Goal: Task Accomplishment & Management: Complete application form

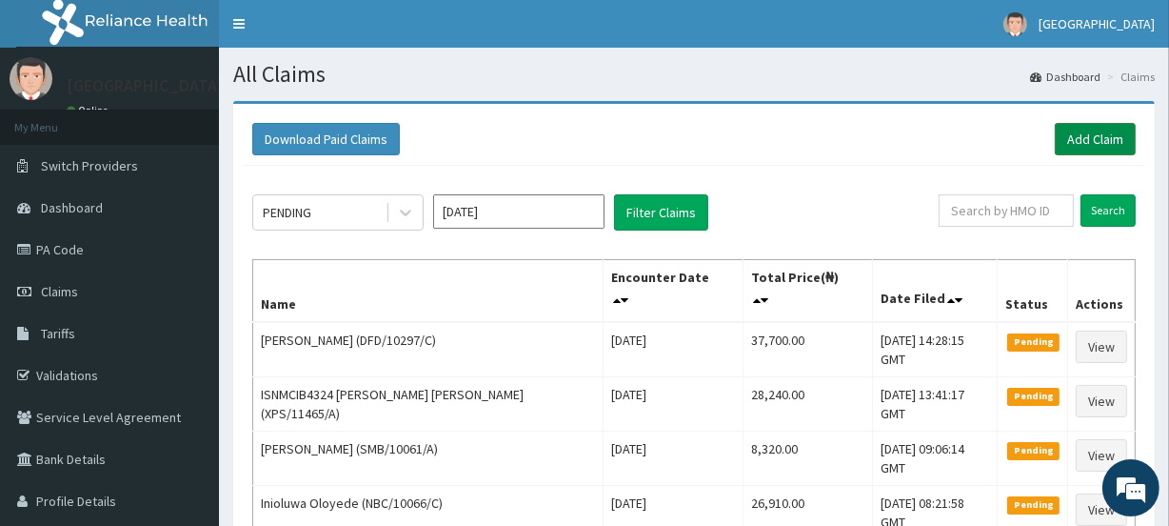
click at [1086, 130] on link "Add Claim" at bounding box center [1095, 139] width 81 height 32
click at [1092, 135] on link "Add Claim" at bounding box center [1095, 139] width 81 height 32
click at [1002, 210] on input "text" at bounding box center [1006, 210] width 135 height 32
click at [1097, 204] on input "Search" at bounding box center [1108, 210] width 55 height 32
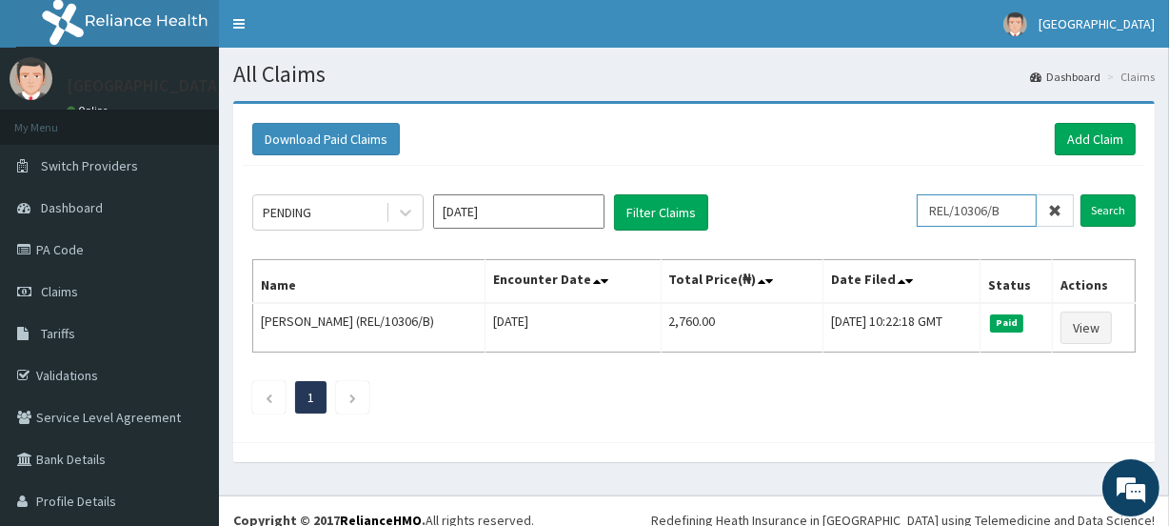
click at [1009, 211] on input "REL/10306/B" at bounding box center [977, 210] width 120 height 32
type input "R"
click at [1090, 204] on input "Search" at bounding box center [1108, 210] width 55 height 32
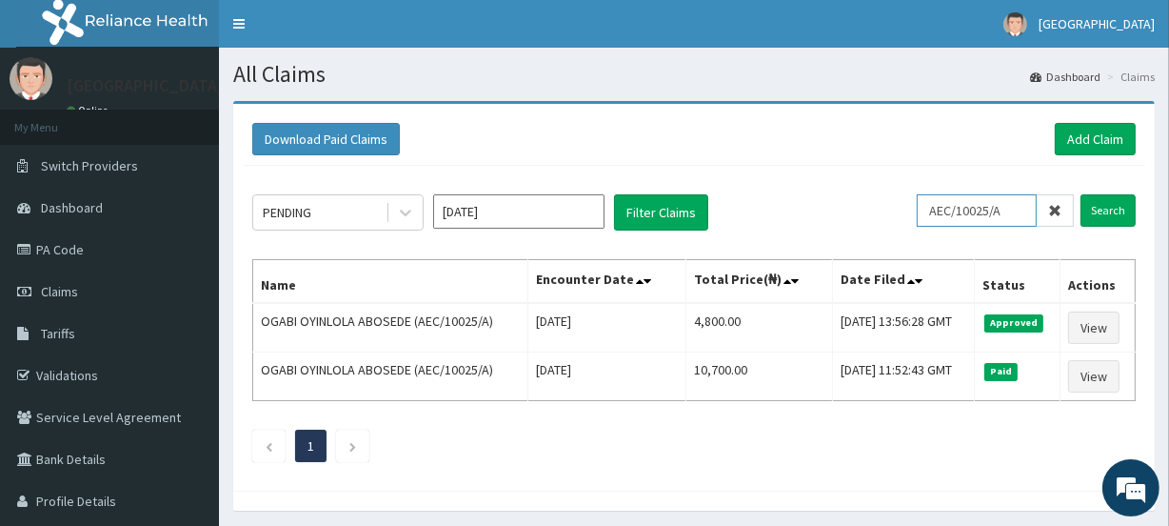
click at [1011, 203] on input "AEC/10025/A" at bounding box center [977, 210] width 120 height 32
type input "A"
click at [1114, 209] on input "Search" at bounding box center [1108, 210] width 55 height 32
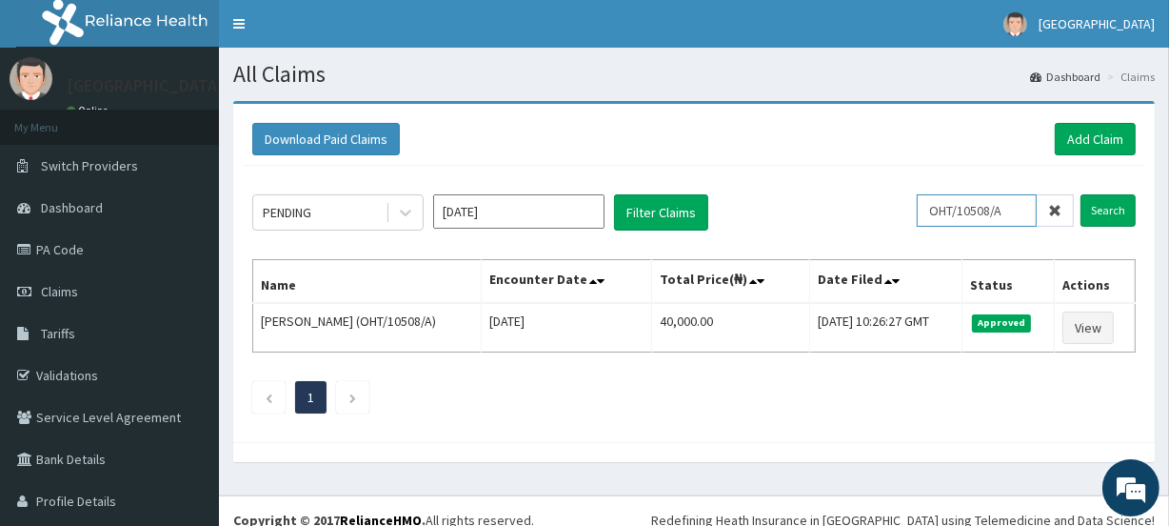
click at [1004, 209] on input "OHT/10508/A" at bounding box center [977, 210] width 120 height 32
type input "O"
click at [1092, 209] on input "Search" at bounding box center [1108, 210] width 55 height 32
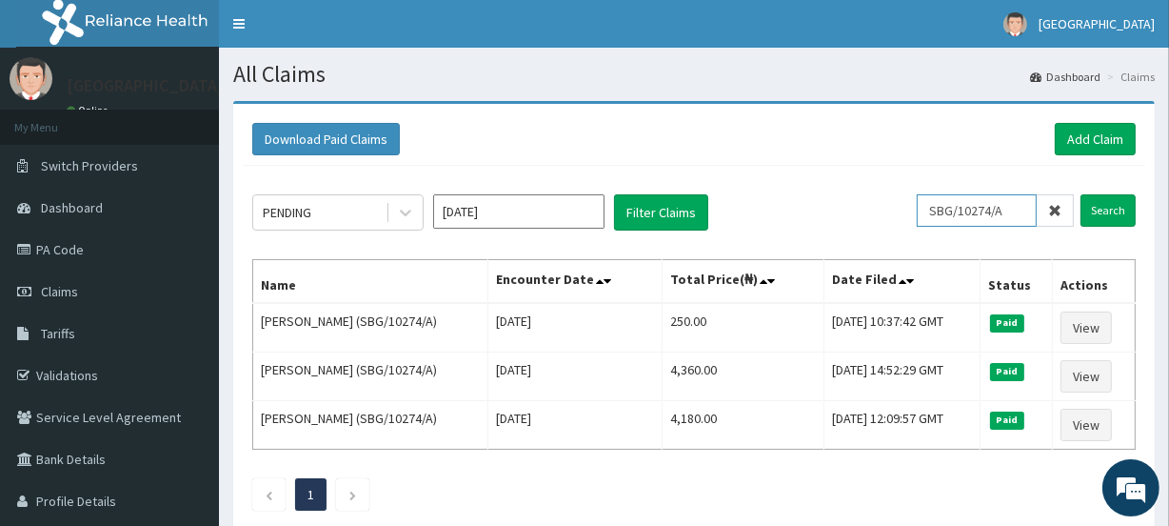
click at [1016, 210] on input "SBG/10274/A" at bounding box center [977, 210] width 120 height 32
type input "S"
click at [1105, 209] on input "Search" at bounding box center [1108, 210] width 55 height 32
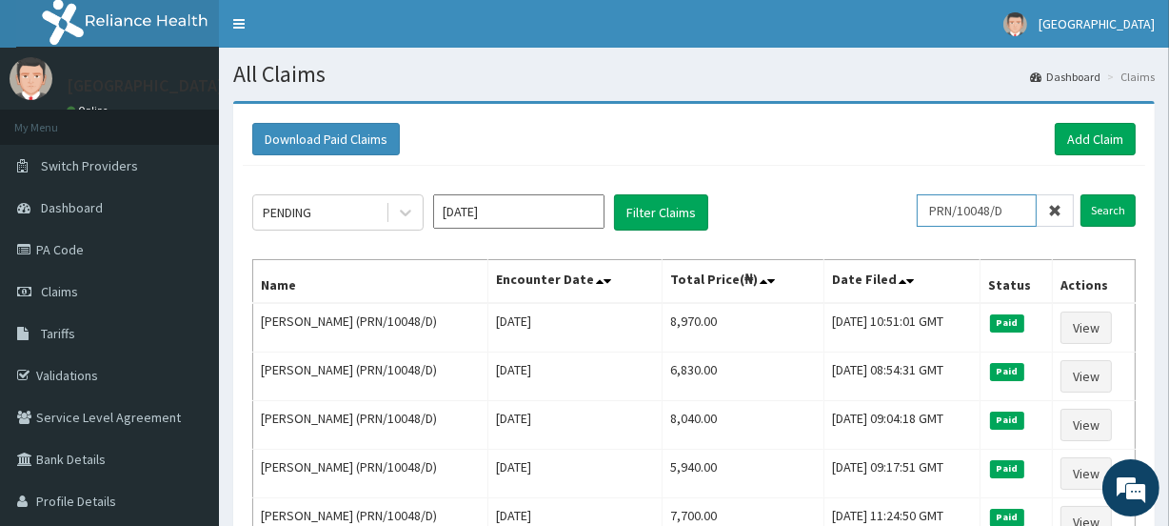
click at [1019, 210] on input "PRN/10048/D" at bounding box center [977, 210] width 120 height 32
type input "P"
click at [1107, 210] on input "Search" at bounding box center [1108, 210] width 55 height 32
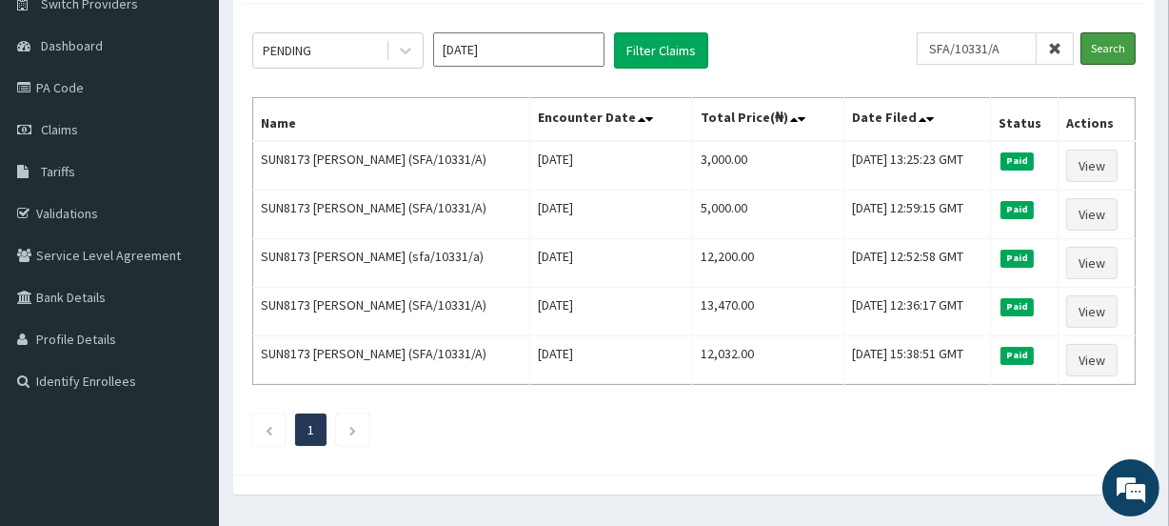
scroll to position [166, 0]
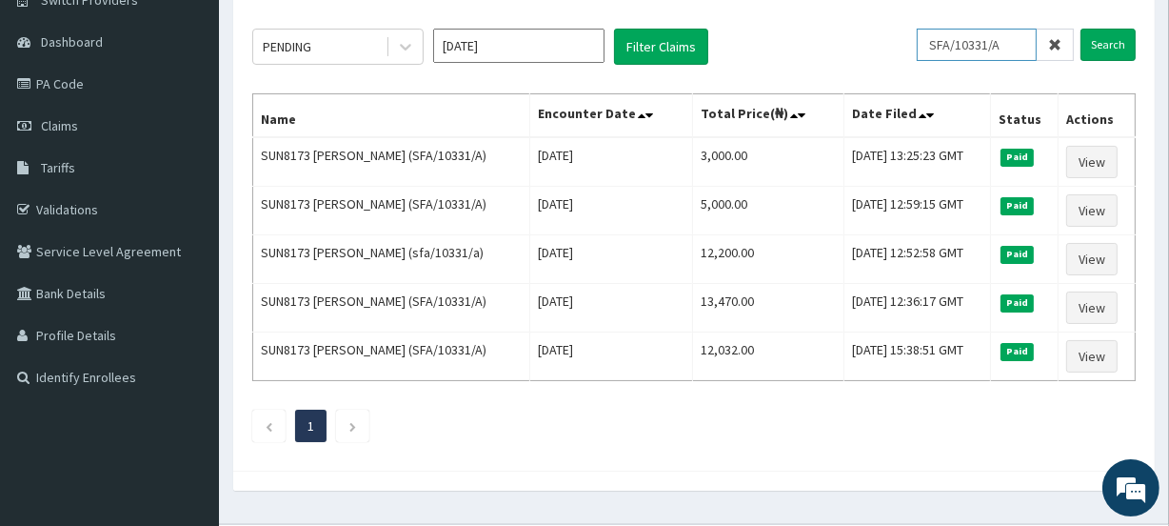
click at [1020, 39] on input "SFA/10331/A" at bounding box center [977, 45] width 120 height 32
type input "S"
click at [1108, 44] on input "Search" at bounding box center [1108, 45] width 55 height 32
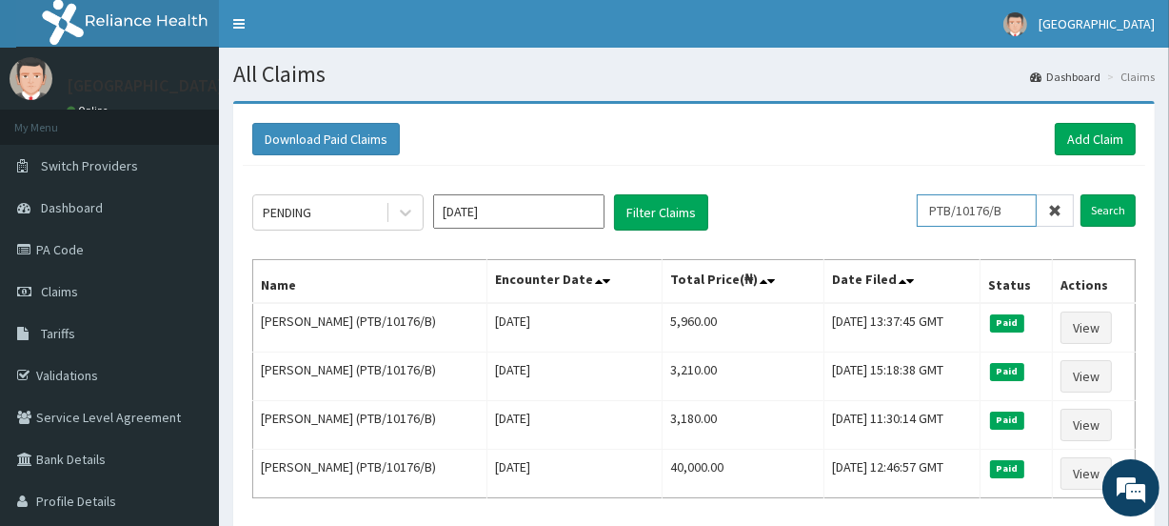
click at [1016, 210] on input "PTB/10176/B" at bounding box center [977, 210] width 120 height 32
type input "P"
click at [1110, 209] on input "Search" at bounding box center [1108, 210] width 55 height 32
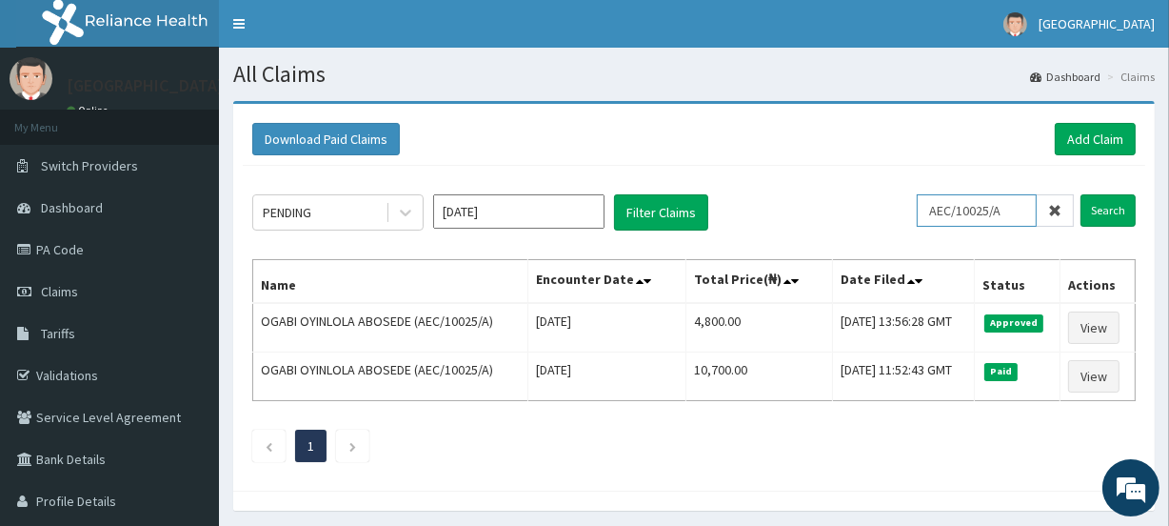
click at [1023, 210] on input "AEC/10025/A" at bounding box center [977, 210] width 120 height 32
type input "A"
click at [1106, 212] on input "Search" at bounding box center [1108, 210] width 55 height 32
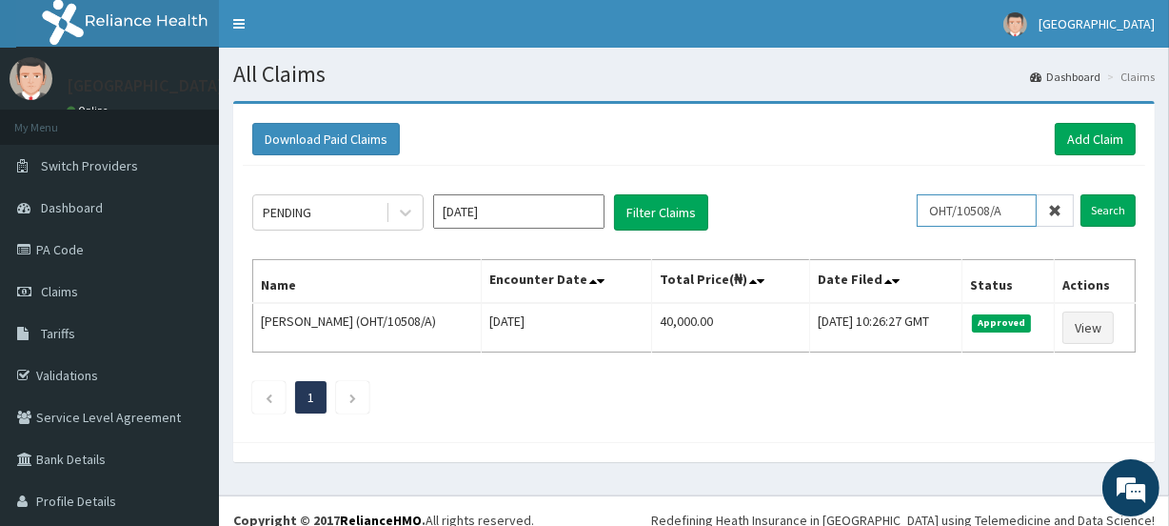
click at [1013, 210] on input "OHT/10508/A" at bounding box center [977, 210] width 120 height 32
type input "O"
type input "FCM/11366/B"
click at [1092, 209] on input "Search" at bounding box center [1108, 210] width 55 height 32
click at [1006, 210] on input "FCM/11366/B" at bounding box center [977, 210] width 120 height 32
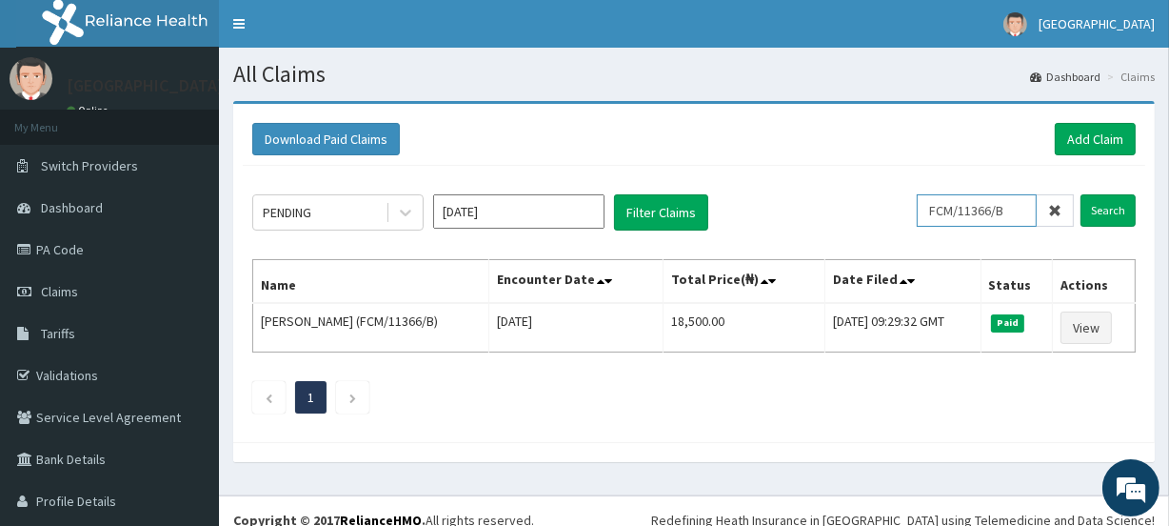
drag, startPoint x: 1006, startPoint y: 210, endPoint x: 920, endPoint y: 210, distance: 85.7
click at [920, 210] on input "FCM/11366/B" at bounding box center [977, 210] width 120 height 32
click at [1049, 211] on icon at bounding box center [1055, 210] width 13 height 13
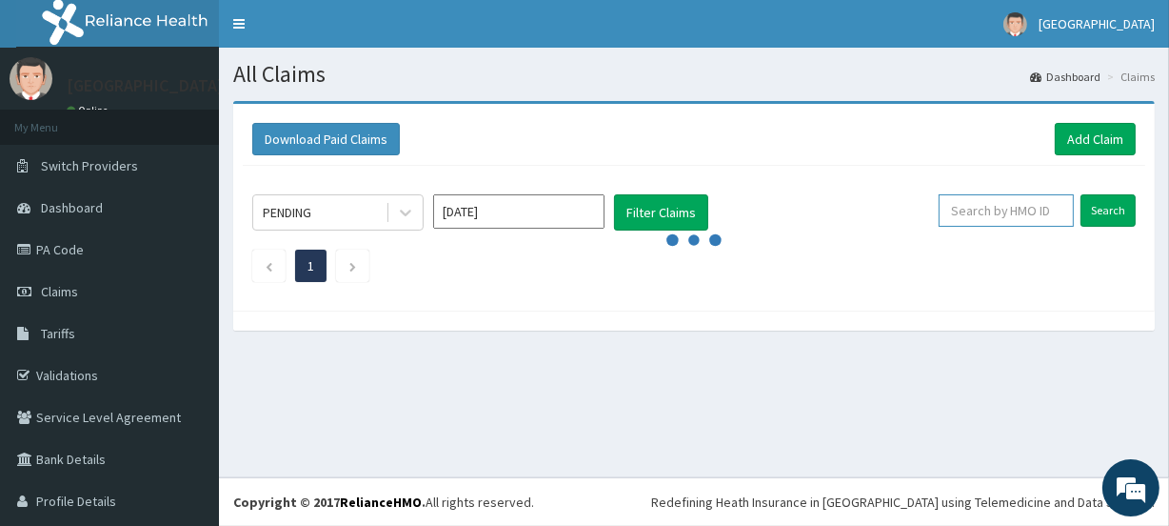
click at [1028, 210] on input "text" at bounding box center [1006, 210] width 135 height 32
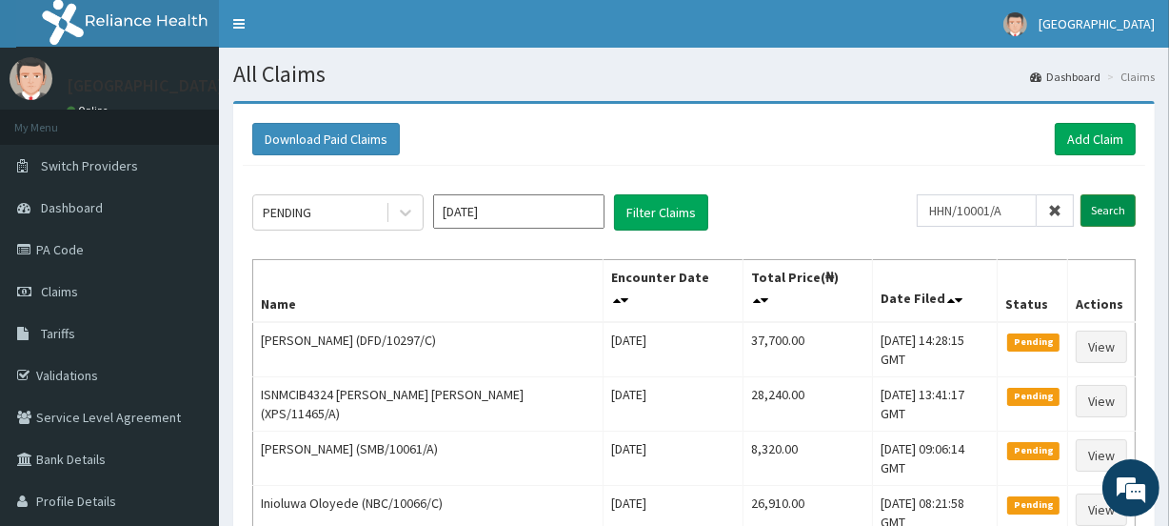
click at [1108, 209] on input "Search" at bounding box center [1108, 210] width 55 height 32
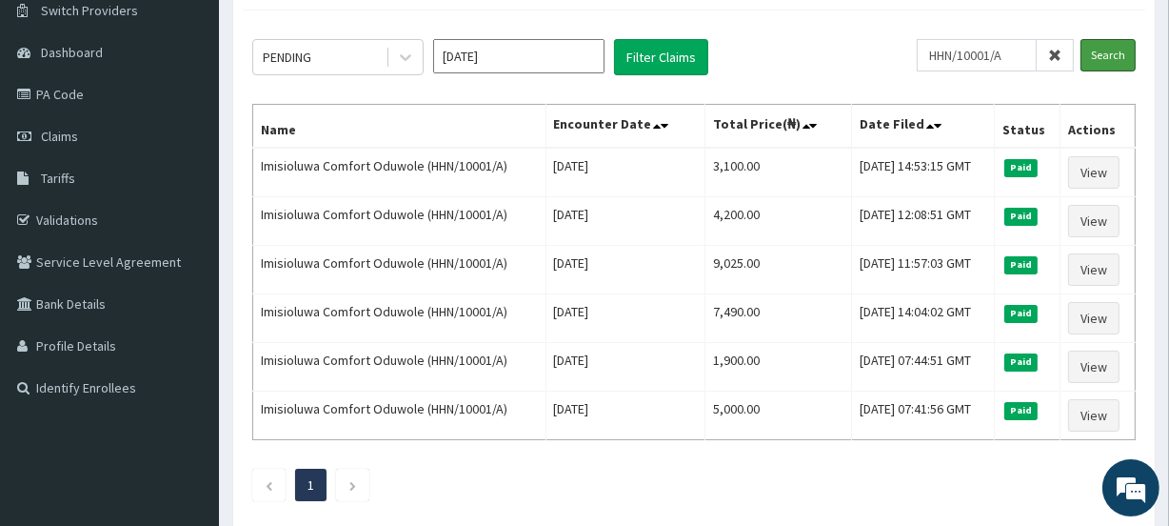
scroll to position [153, 0]
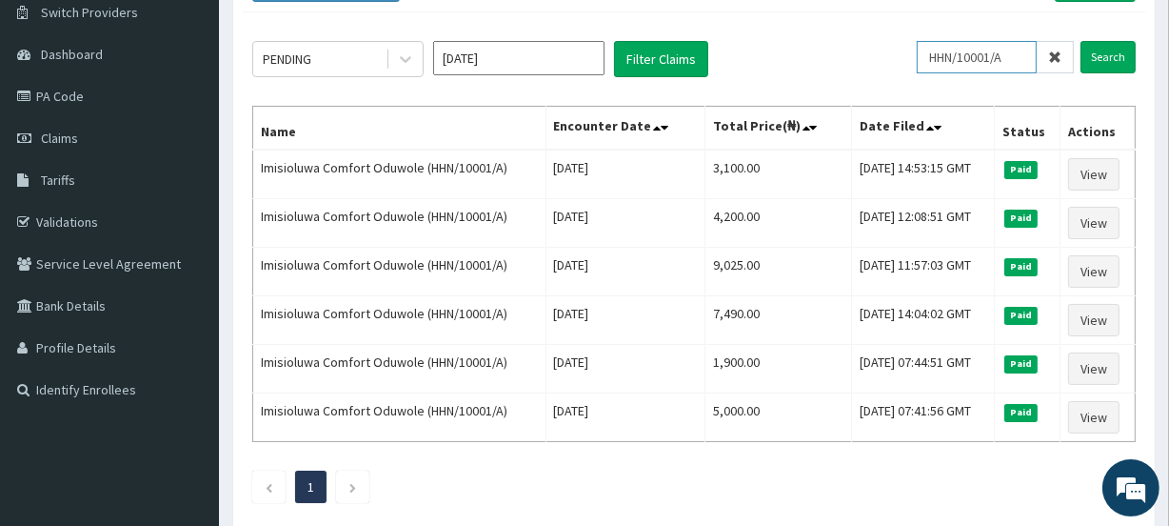
click at [1027, 63] on input "HHN/10001/A" at bounding box center [977, 57] width 120 height 32
type input "H"
click at [1114, 50] on input "Search" at bounding box center [1108, 57] width 55 height 32
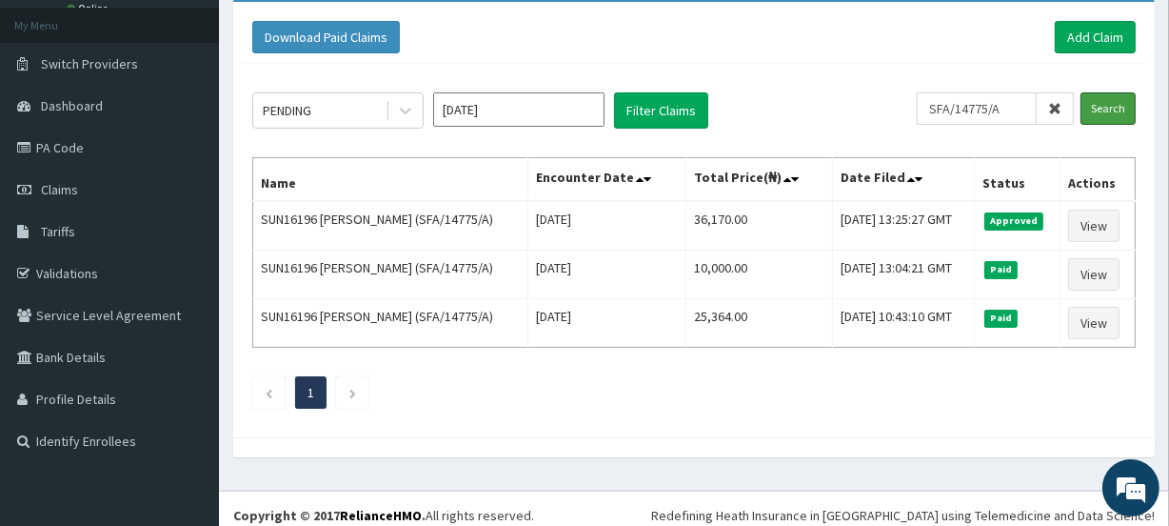
scroll to position [100, 0]
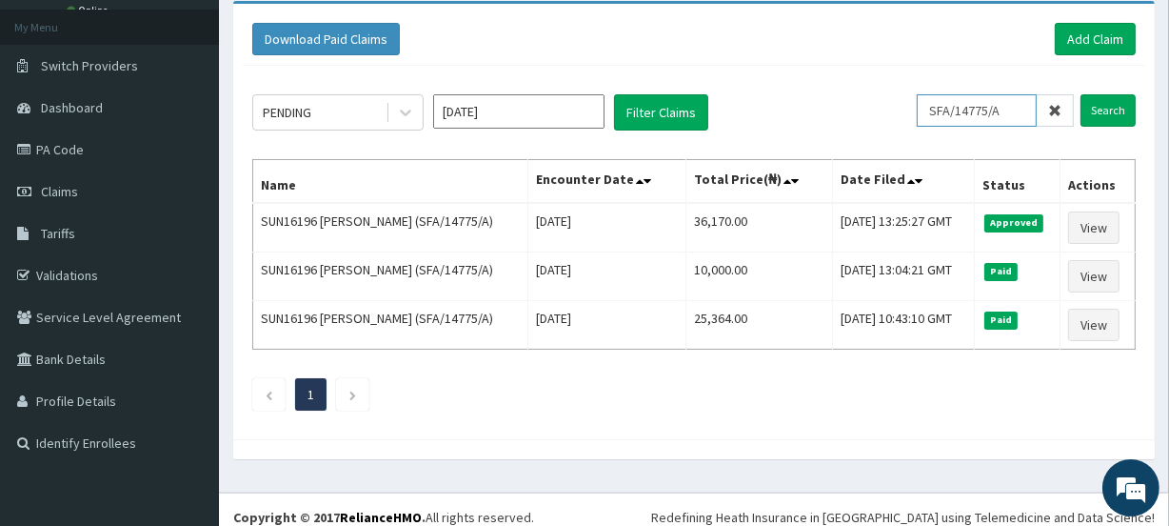
click at [1021, 111] on input "SFA/14775/A" at bounding box center [977, 110] width 120 height 32
type input "S"
type input "PFM/10180/A"
click at [1101, 106] on input "Search" at bounding box center [1108, 110] width 55 height 32
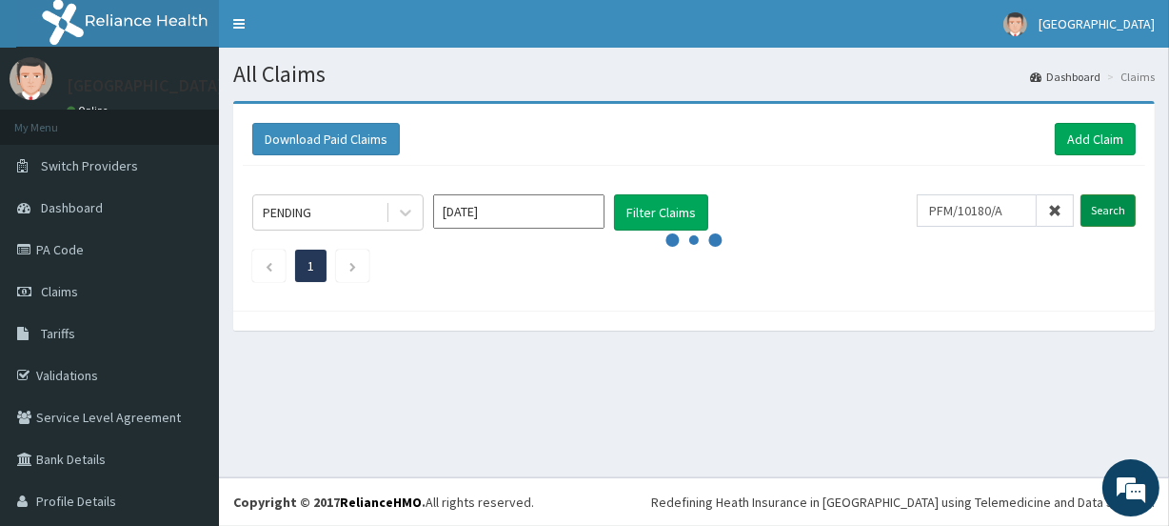
scroll to position [0, 0]
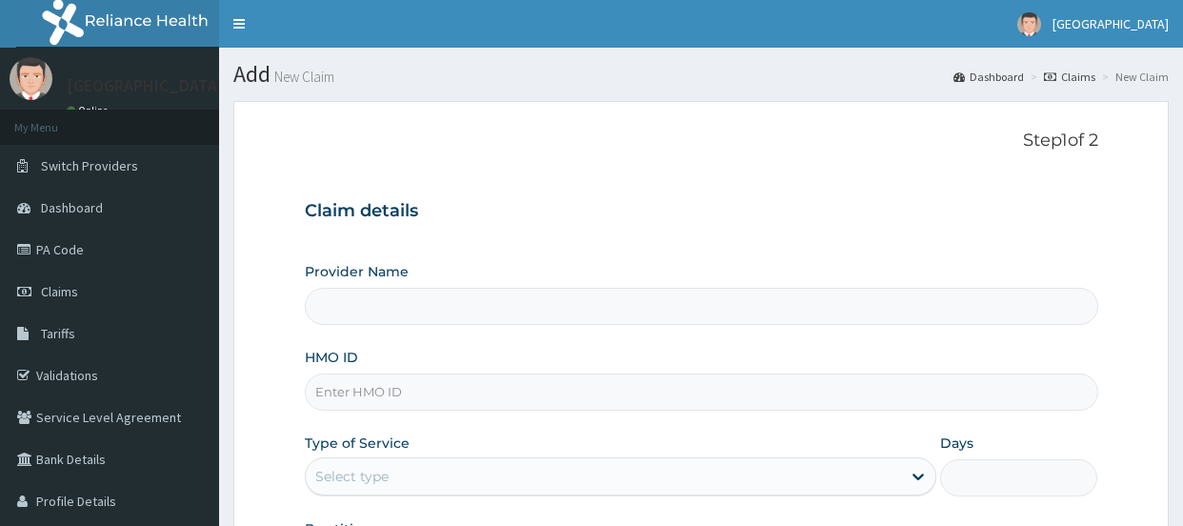
type input "[GEOGRAPHIC_DATA]"
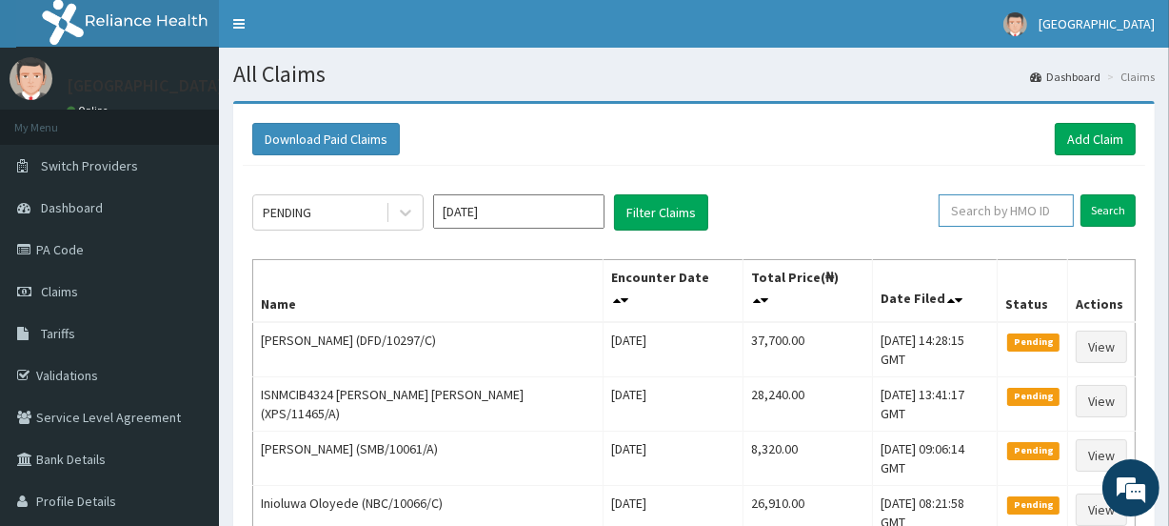
click at [1027, 208] on input "text" at bounding box center [1006, 210] width 135 height 32
paste input "PFM/10180/A"
click at [1108, 210] on input "Search" at bounding box center [1108, 210] width 55 height 32
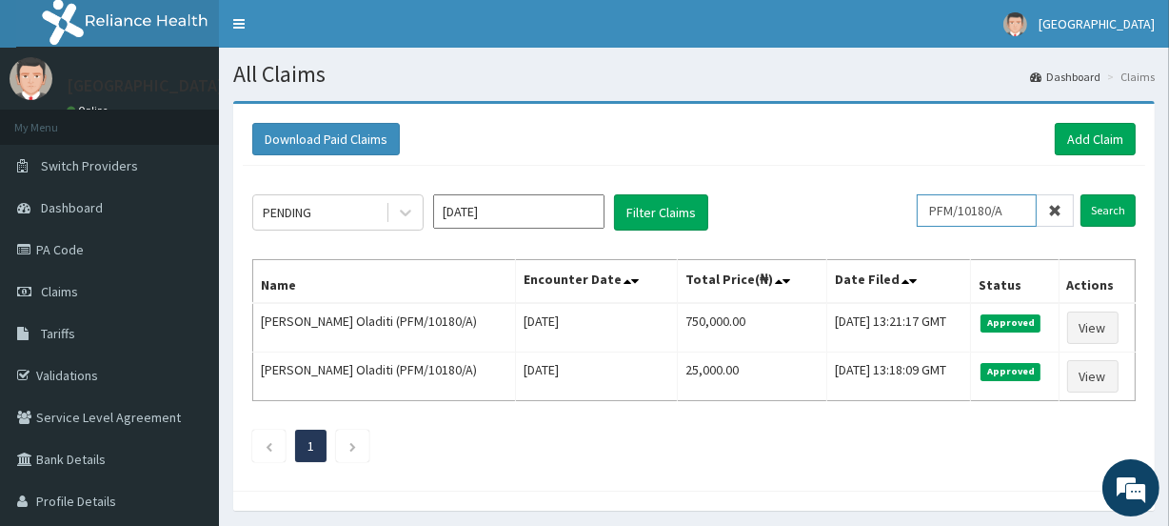
click at [1019, 209] on input "PFM/10180/A" at bounding box center [977, 210] width 120 height 32
type input "P"
click at [1105, 209] on input "Search" at bounding box center [1108, 210] width 55 height 32
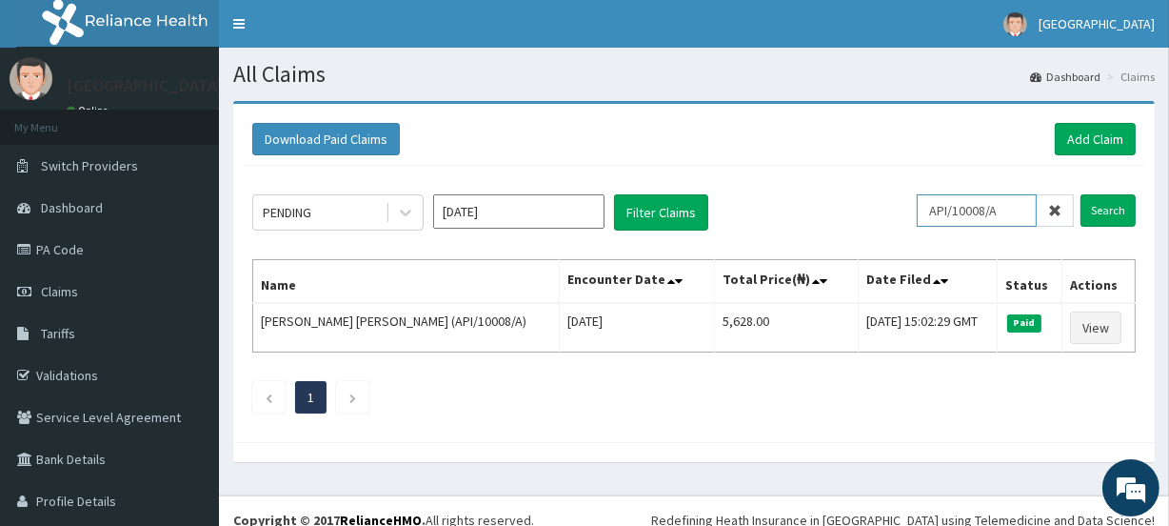
click at [1002, 210] on input "API/10008/A" at bounding box center [977, 210] width 120 height 32
type input "A"
click at [1099, 209] on input "Search" at bounding box center [1108, 210] width 55 height 32
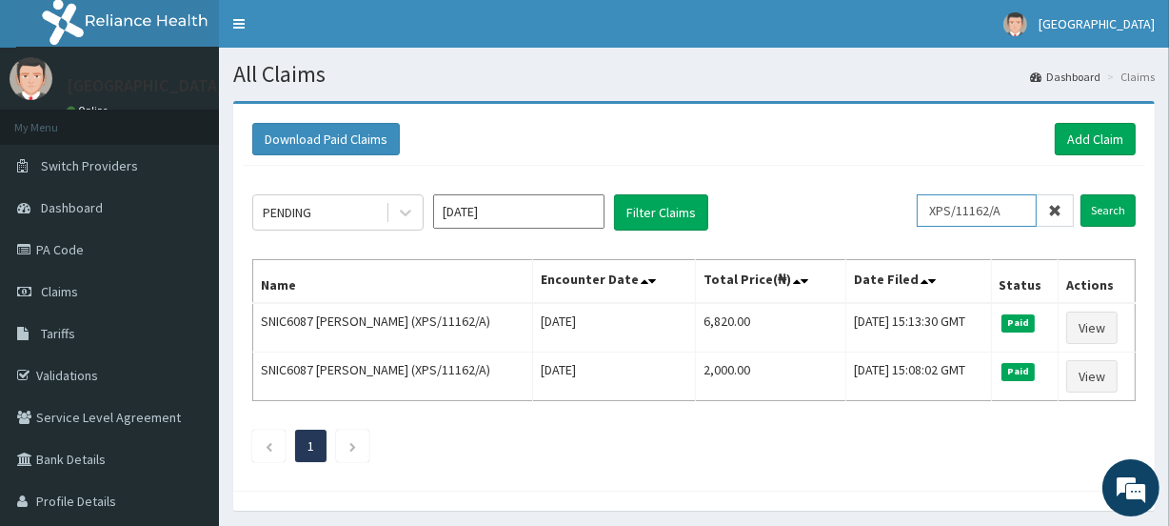
click at [1020, 211] on input "XPS/11162/A" at bounding box center [977, 210] width 120 height 32
type input "X"
click at [1104, 209] on input "Search" at bounding box center [1108, 210] width 55 height 32
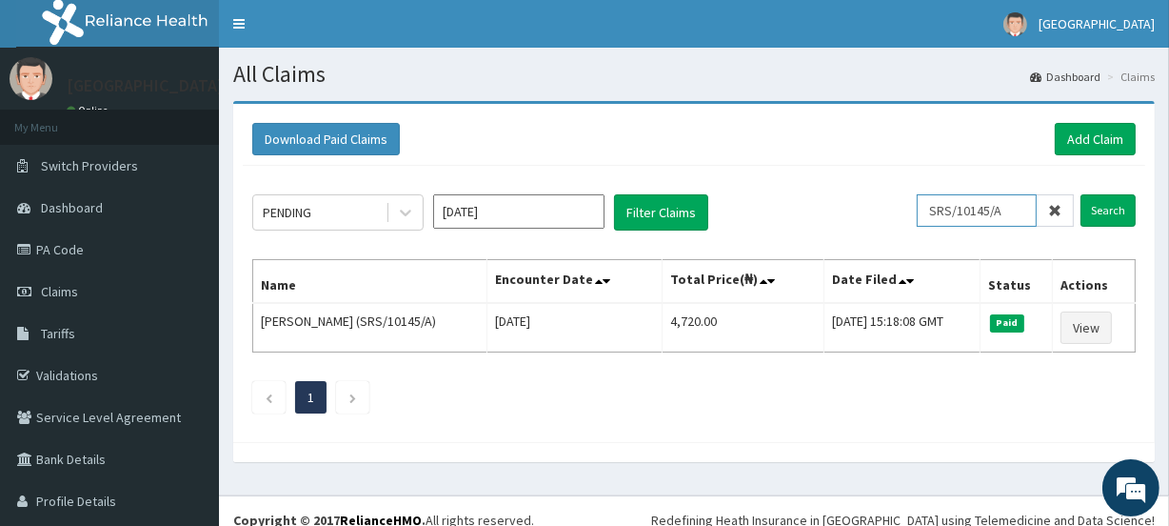
click at [1002, 210] on input "SRS/10145/A" at bounding box center [977, 210] width 120 height 32
type input "S"
click at [1094, 210] on input "Search" at bounding box center [1108, 210] width 55 height 32
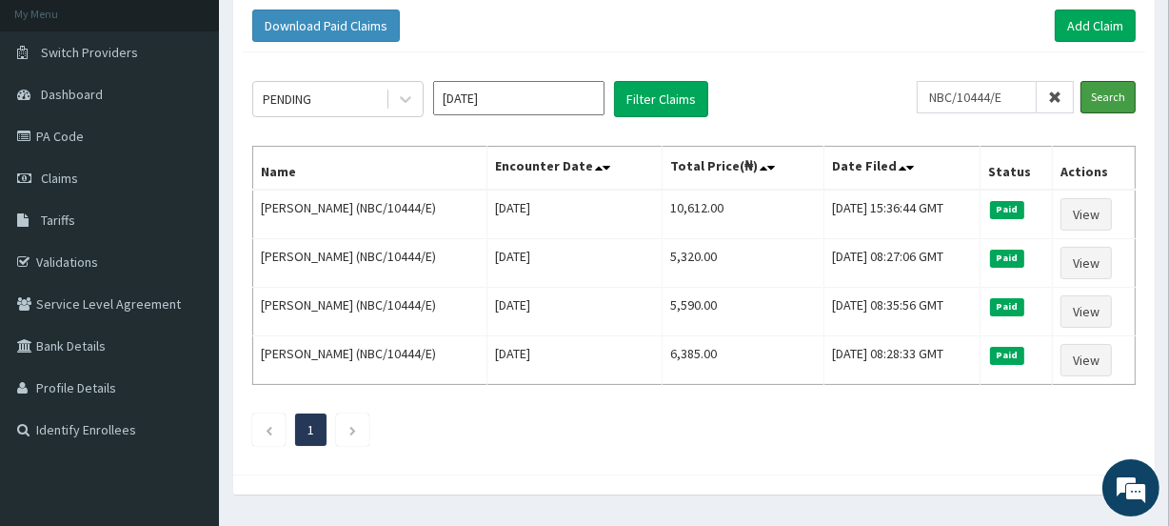
scroll to position [114, 0]
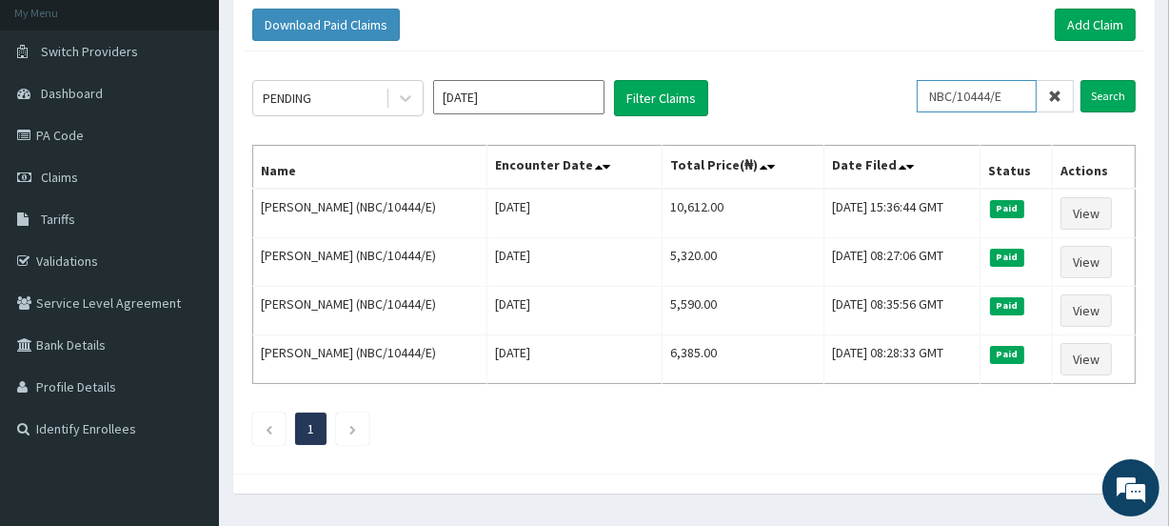
click at [1013, 94] on input "NBC/10444/E" at bounding box center [977, 96] width 120 height 32
type input "N"
type input "O"
type input "H"
click at [1106, 86] on input "Search" at bounding box center [1108, 96] width 55 height 32
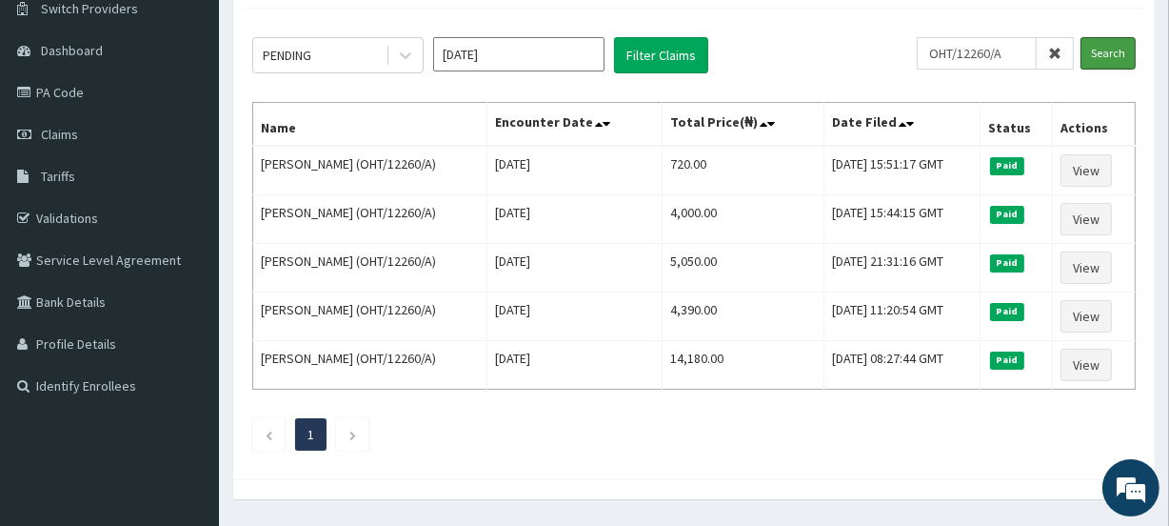
scroll to position [154, 0]
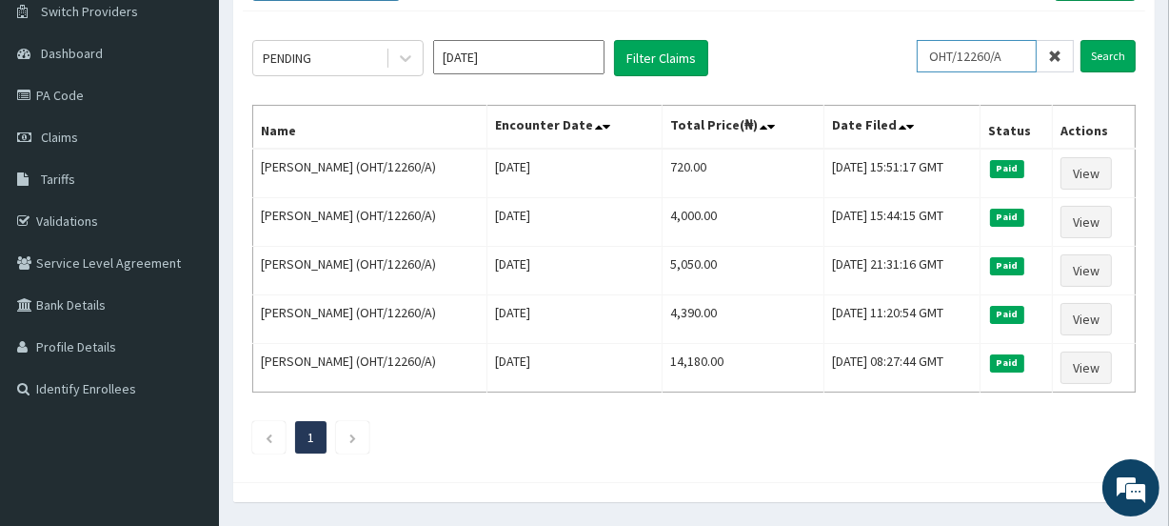
click at [1013, 56] on input "OHT/12260/A" at bounding box center [977, 56] width 120 height 32
type input "O"
click at [1112, 58] on input "Search" at bounding box center [1108, 56] width 55 height 32
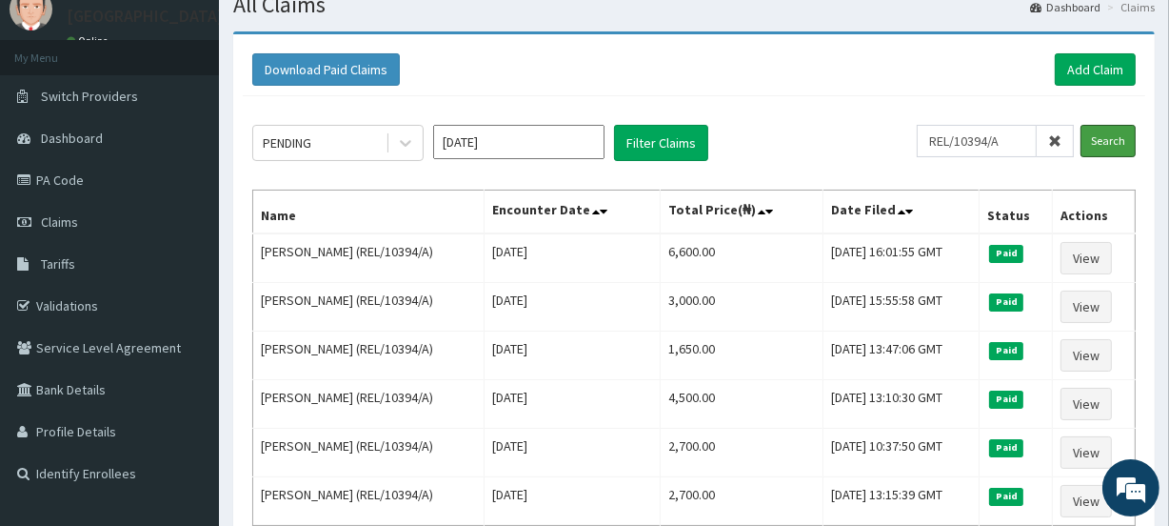
scroll to position [69, 0]
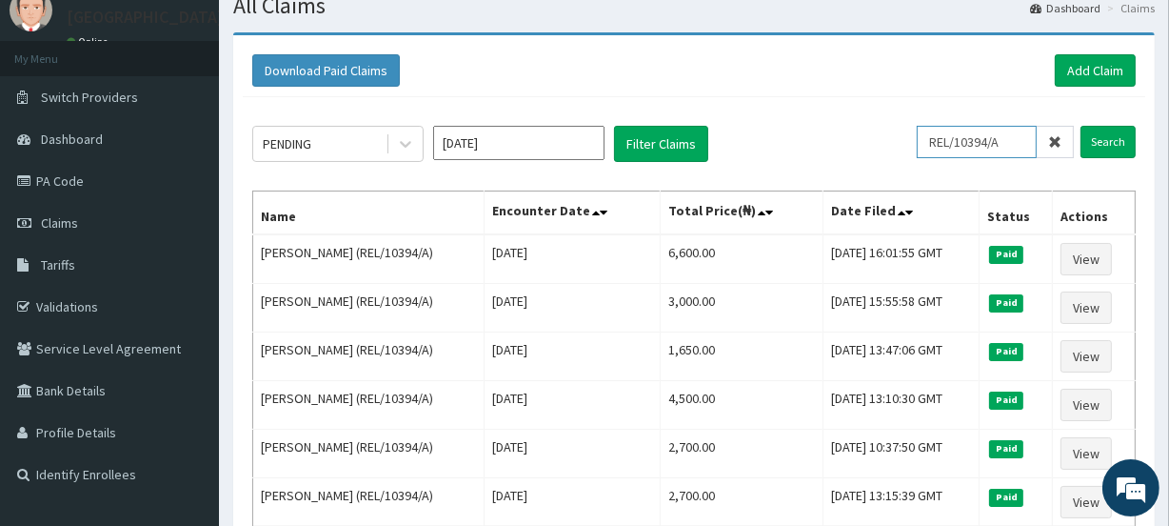
click at [1025, 135] on input "REL/10394/A" at bounding box center [977, 142] width 120 height 32
type input "R"
click at [1108, 137] on input "Search" at bounding box center [1108, 142] width 55 height 32
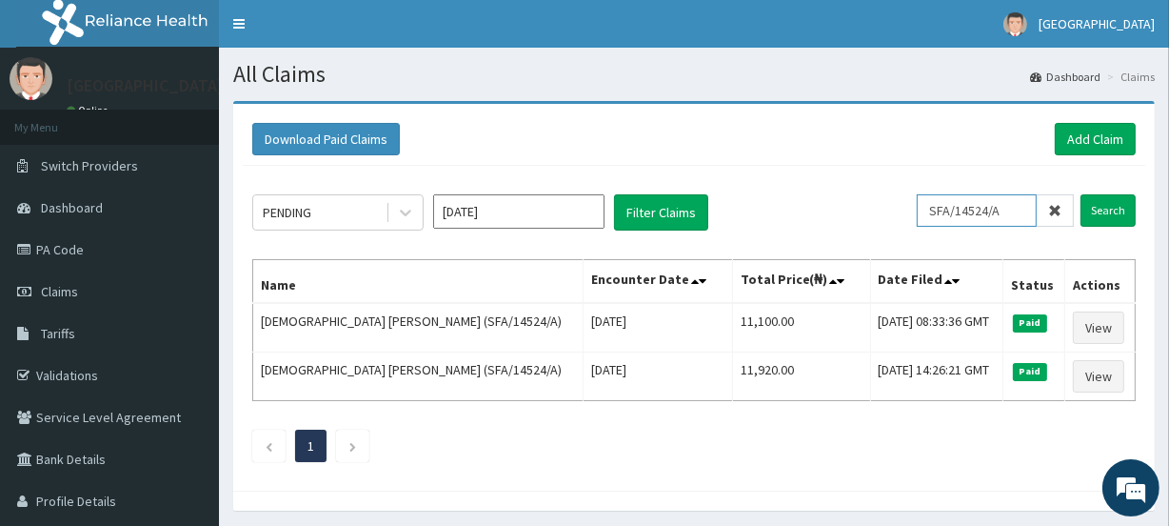
click at [1026, 207] on input "SFA/14524/A" at bounding box center [977, 210] width 120 height 32
type input "S"
type input "ENP/11660/B"
click at [1116, 206] on input "Search" at bounding box center [1108, 210] width 55 height 32
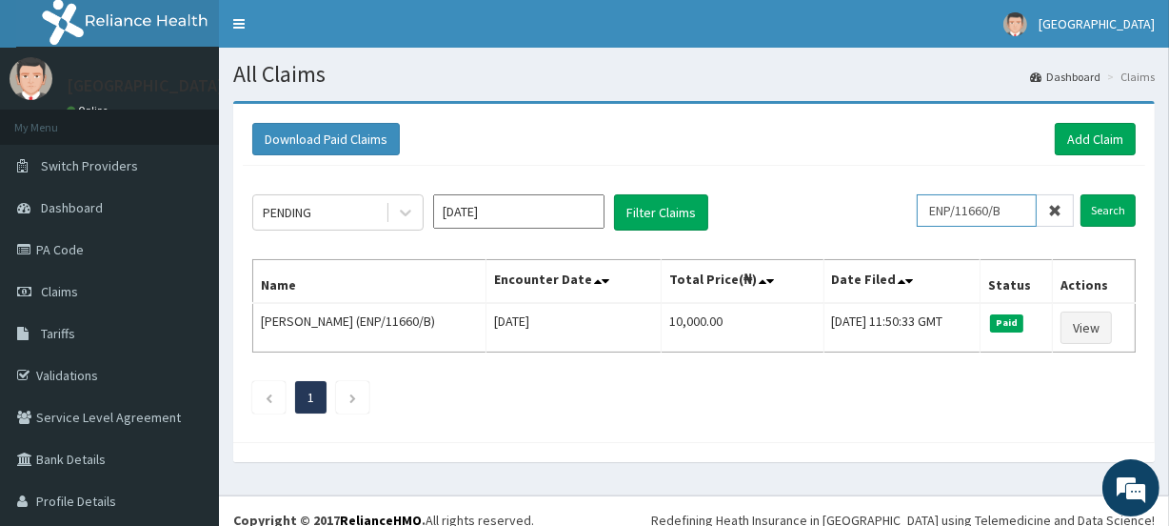
click at [1009, 211] on input "ENP/11660/B" at bounding box center [977, 210] width 120 height 32
drag, startPoint x: 1009, startPoint y: 211, endPoint x: 927, endPoint y: 211, distance: 81.9
click at [927, 211] on input "ENP/11660/B" at bounding box center [977, 210] width 120 height 32
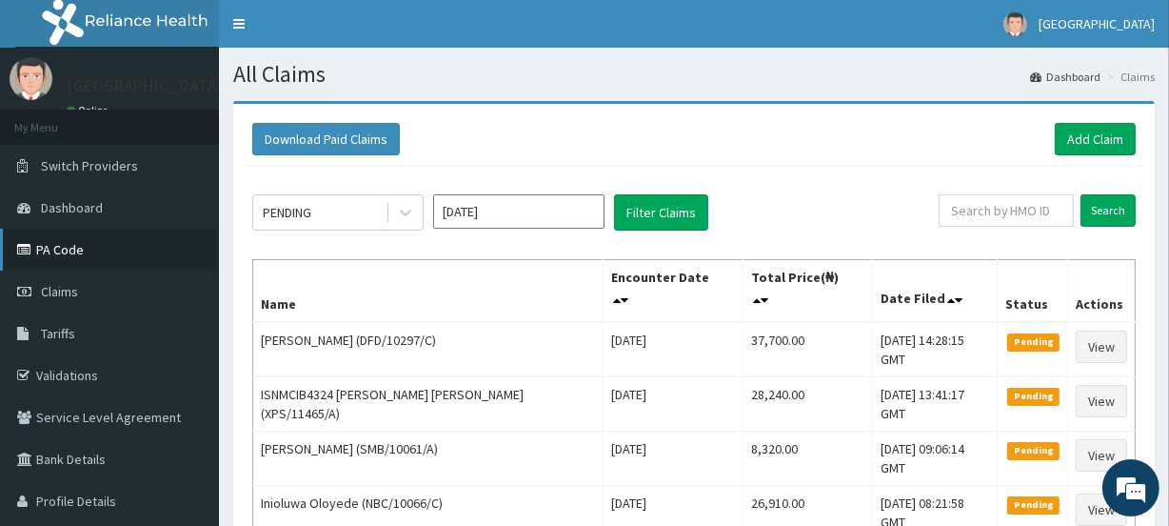
click at [92, 248] on link "PA Code" at bounding box center [109, 250] width 219 height 42
click at [89, 243] on link "PA Code" at bounding box center [109, 250] width 219 height 42
click at [750, 163] on div "Download Paid Claims Add Claim" at bounding box center [694, 139] width 903 height 52
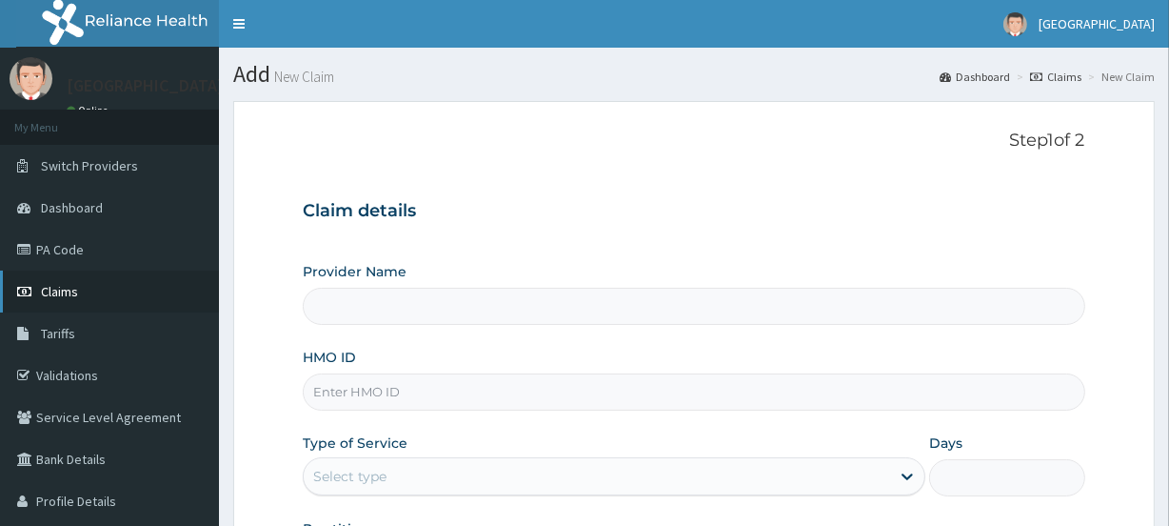
type input "[GEOGRAPHIC_DATA]"
click at [420, 389] on input "HMO ID" at bounding box center [694, 391] width 782 height 37
paste input "ENP/11660/B"
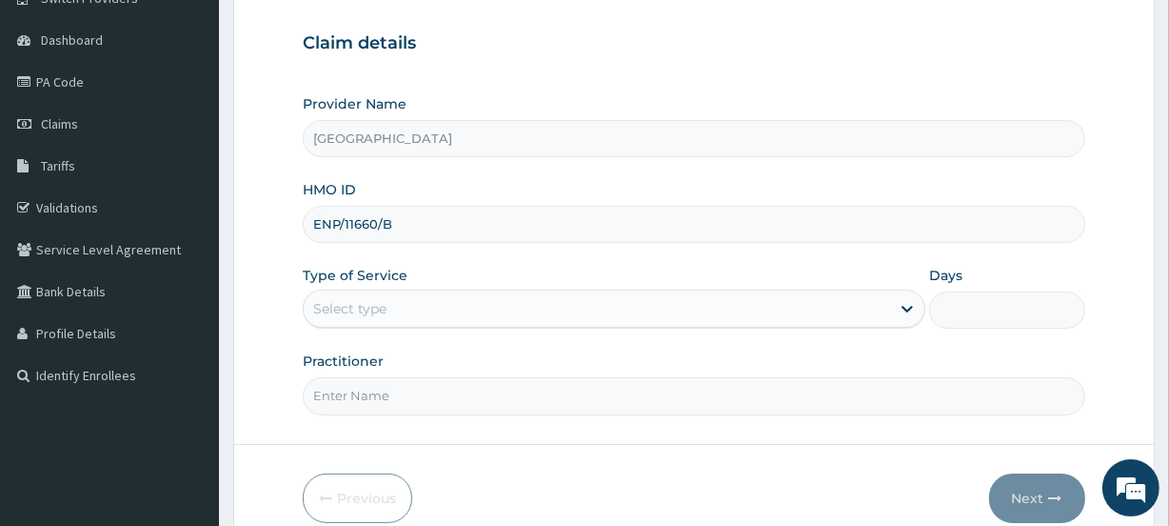
scroll to position [210, 0]
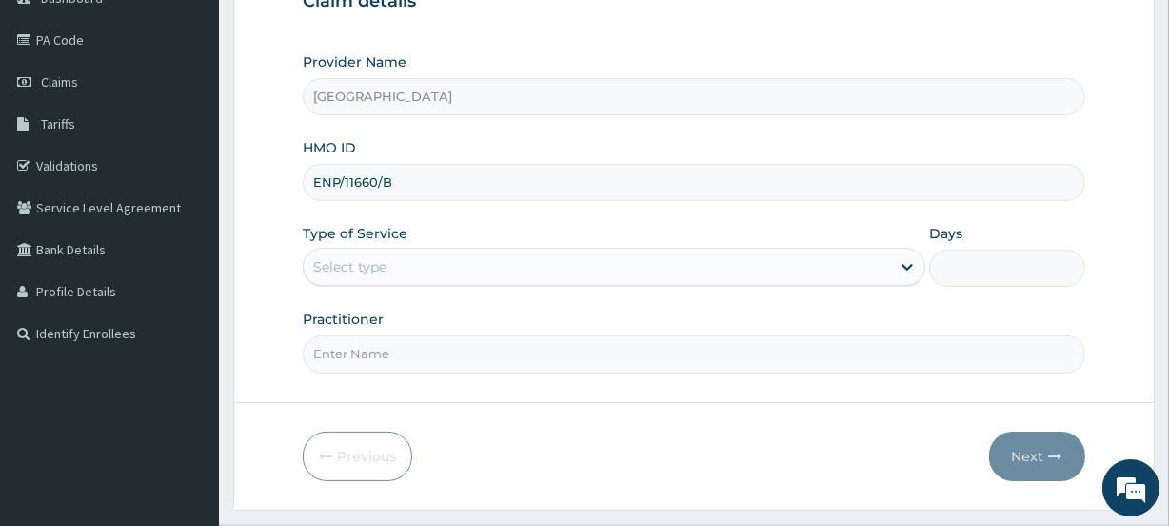
type input "ENP/11660/B"
click at [390, 276] on div "Select type" at bounding box center [597, 266] width 587 height 30
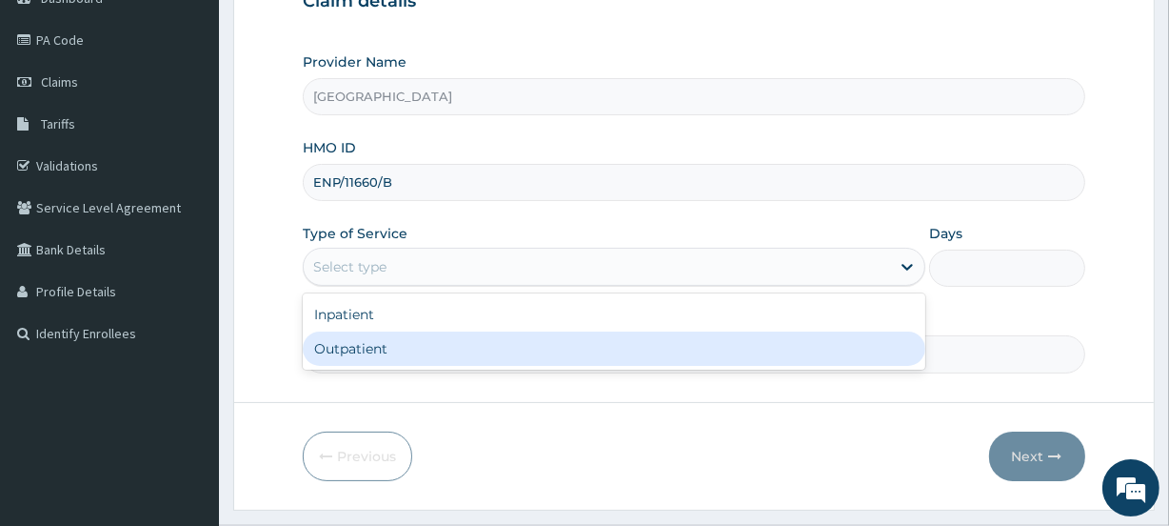
click at [386, 331] on div "Outpatient" at bounding box center [614, 348] width 623 height 34
type input "1"
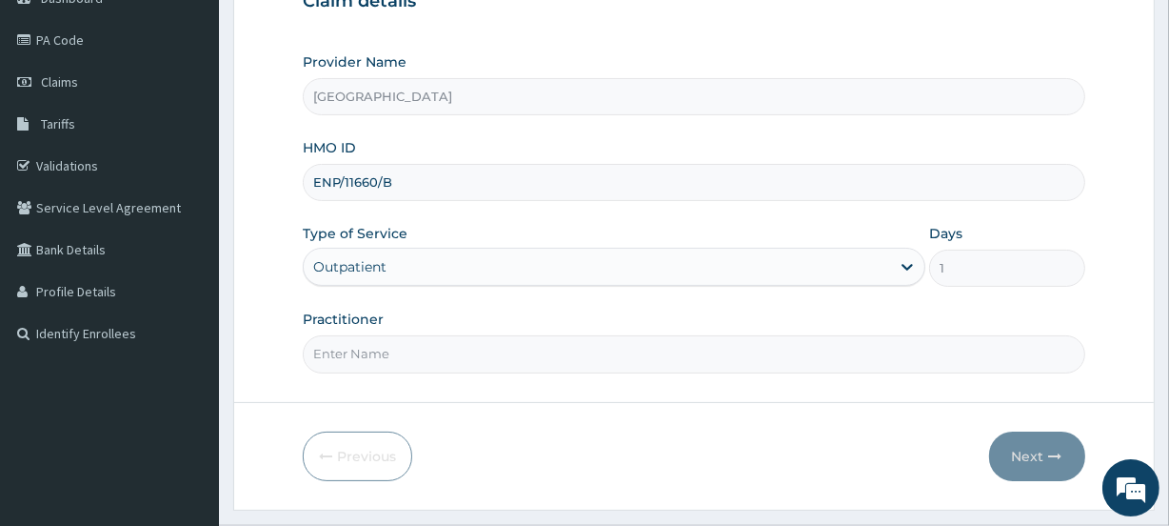
click at [387, 349] on input "Practitioner" at bounding box center [694, 353] width 782 height 37
type input "ISHOLA"
click at [1032, 450] on button "Next" at bounding box center [1037, 456] width 96 height 50
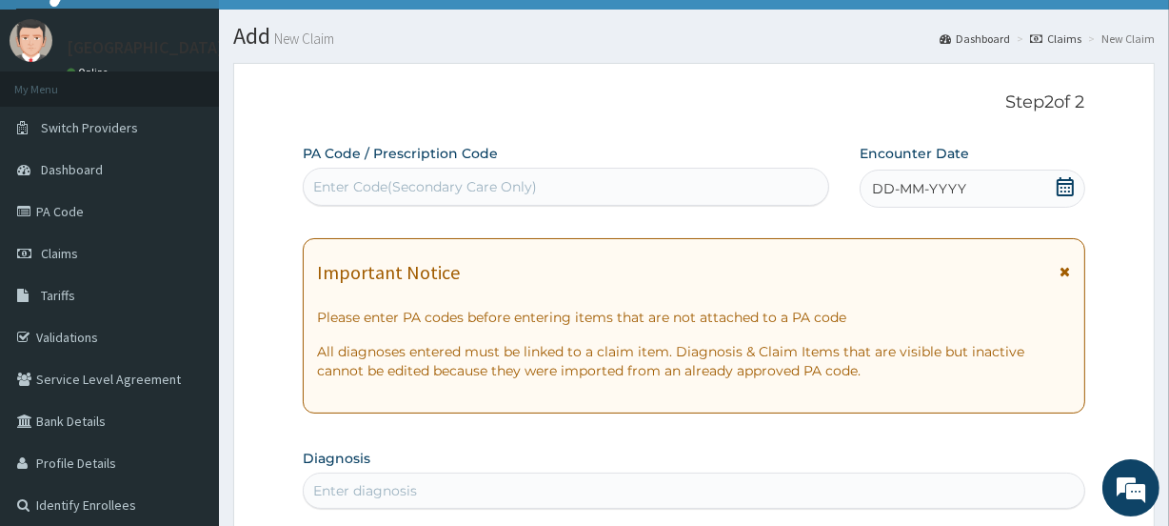
scroll to position [54, 0]
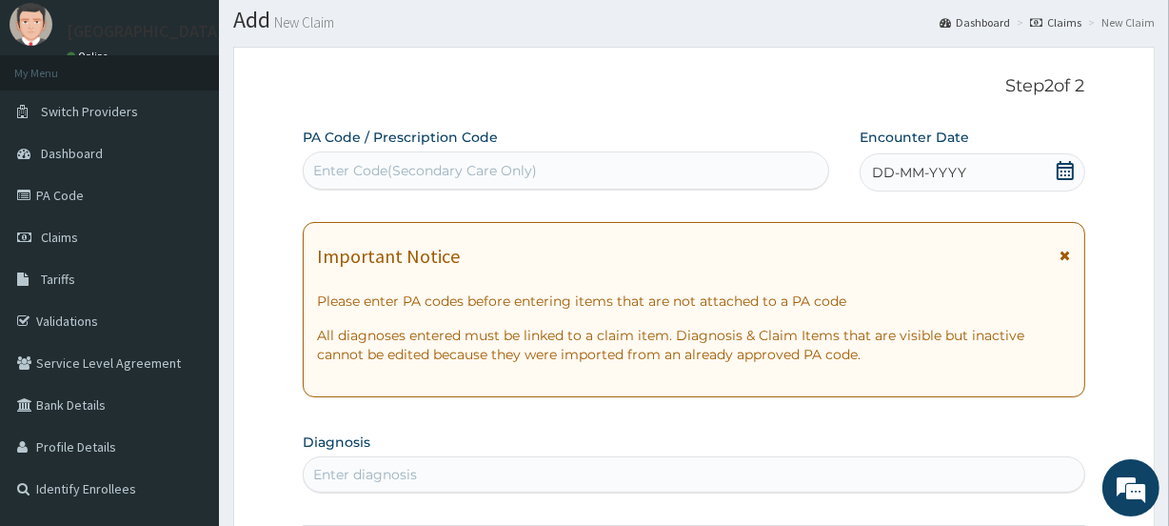
click at [558, 172] on div "Enter Code(Secondary Care Only)" at bounding box center [566, 170] width 524 height 30
click at [439, 168] on div "Enter Code(Secondary Care Only)" at bounding box center [425, 170] width 224 height 19
paste input "PA/BE89E9"
type input "PA/BE89E9"
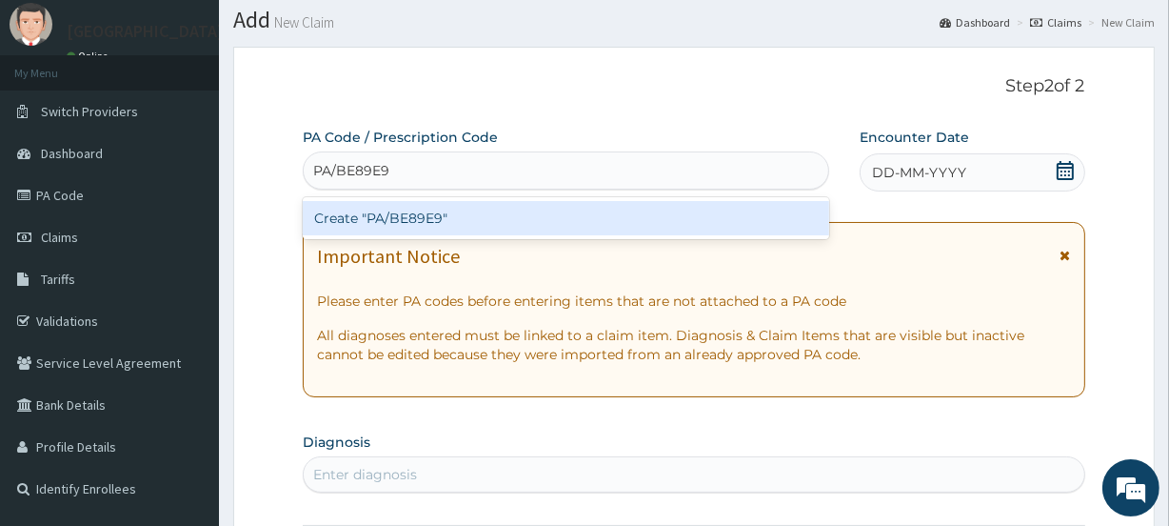
click at [439, 217] on div "Create "PA/BE89E9"" at bounding box center [566, 218] width 526 height 34
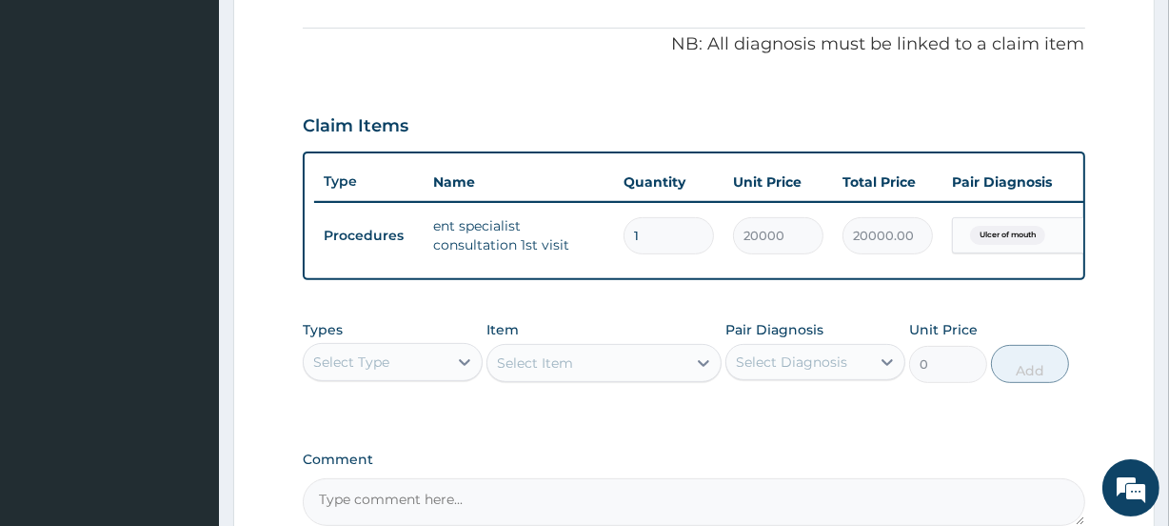
scroll to position [769, 0]
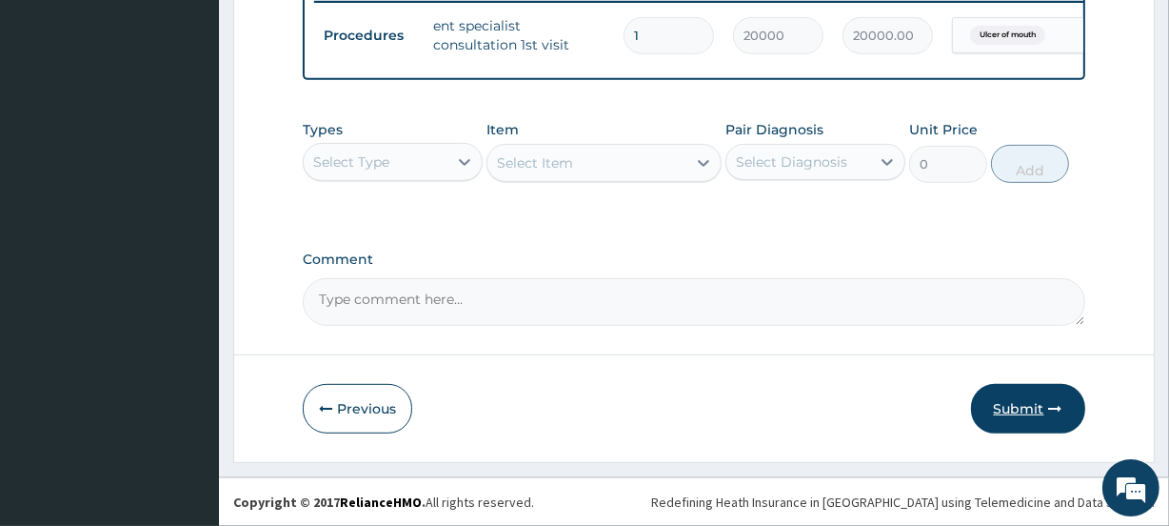
click at [1024, 407] on button "Submit" at bounding box center [1028, 409] width 114 height 50
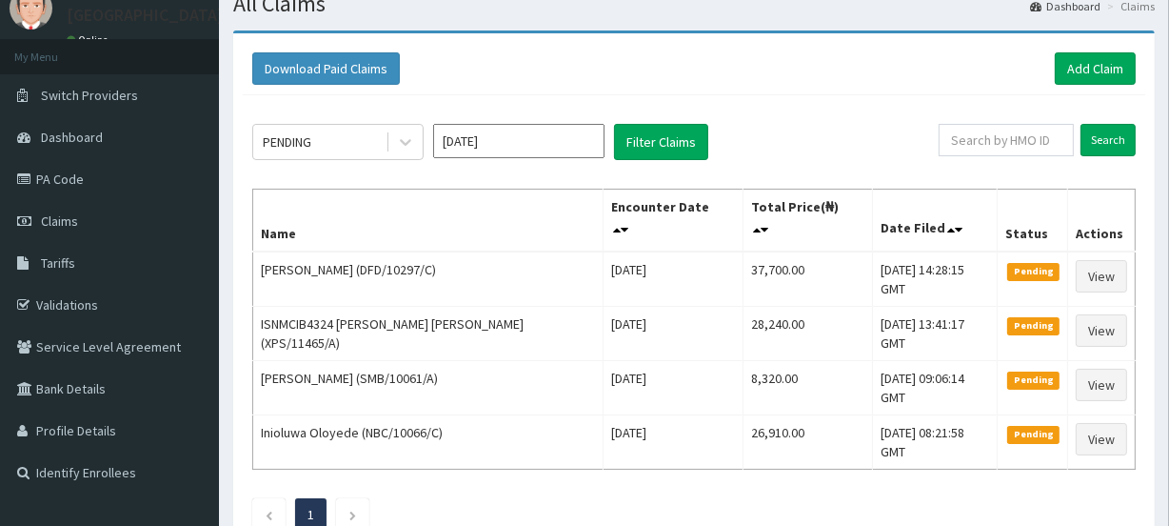
scroll to position [106, 0]
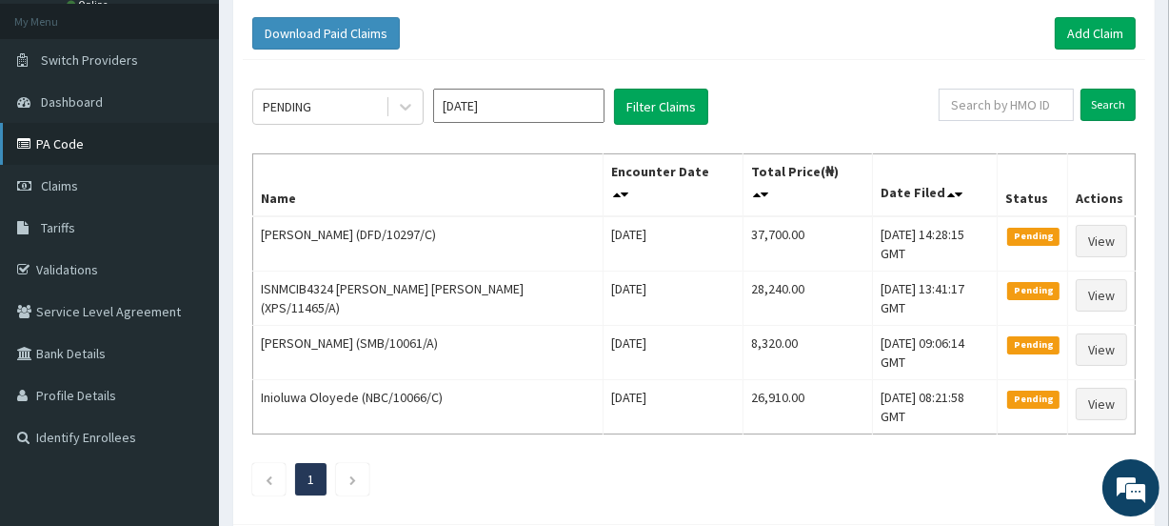
click at [75, 135] on link "PA Code" at bounding box center [109, 144] width 219 height 42
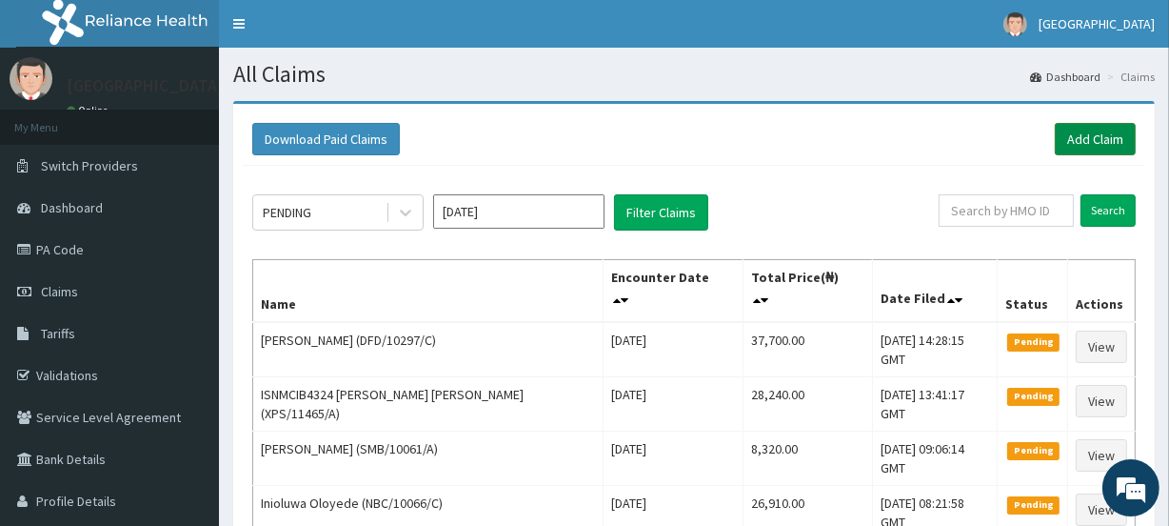
click at [1088, 138] on link "Add Claim" at bounding box center [1095, 139] width 81 height 32
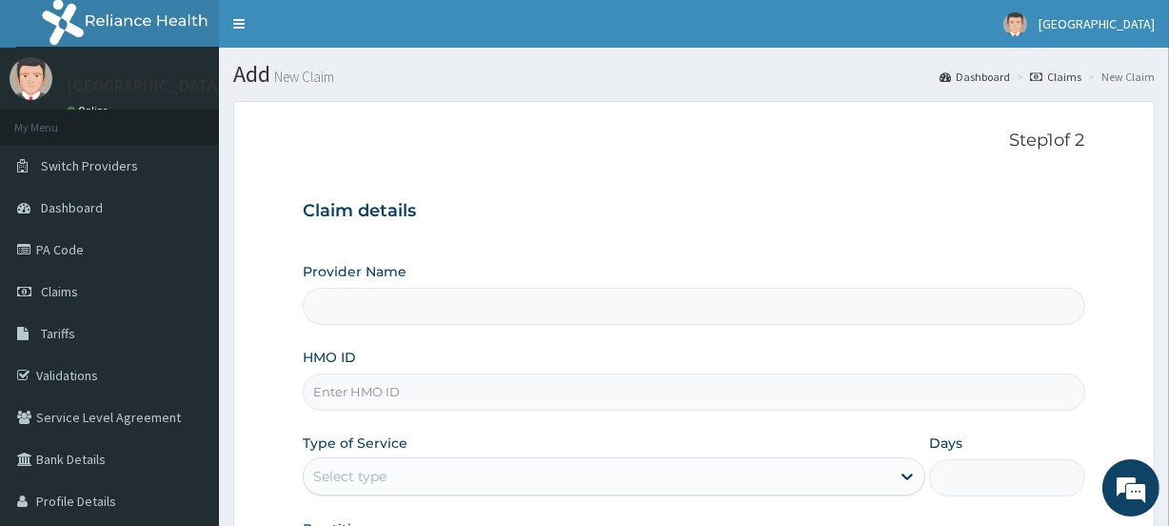
click at [352, 392] on input "HMO ID" at bounding box center [694, 391] width 782 height 37
paste input "ENP/11660/B"
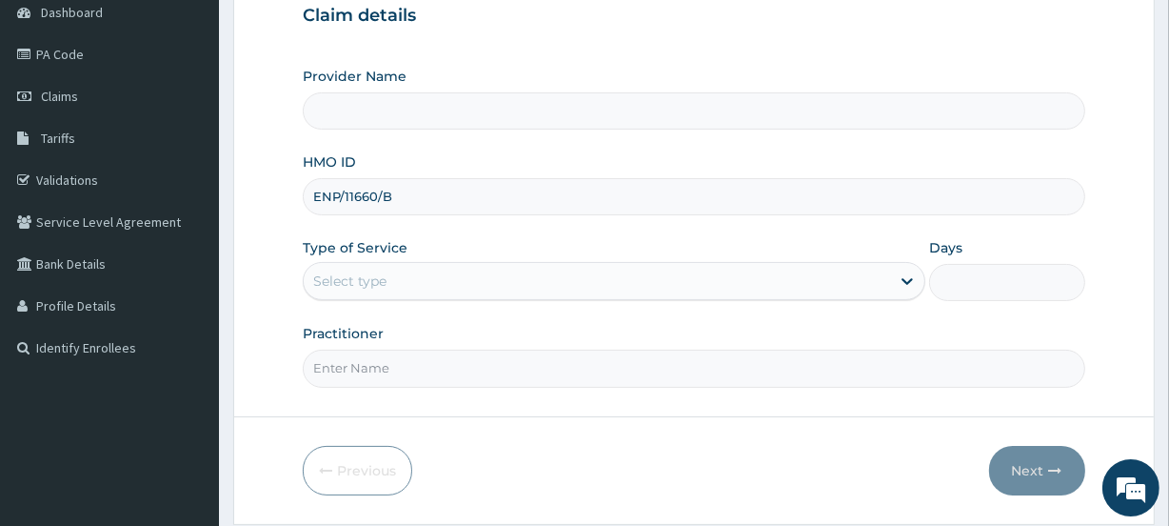
scroll to position [200, 0]
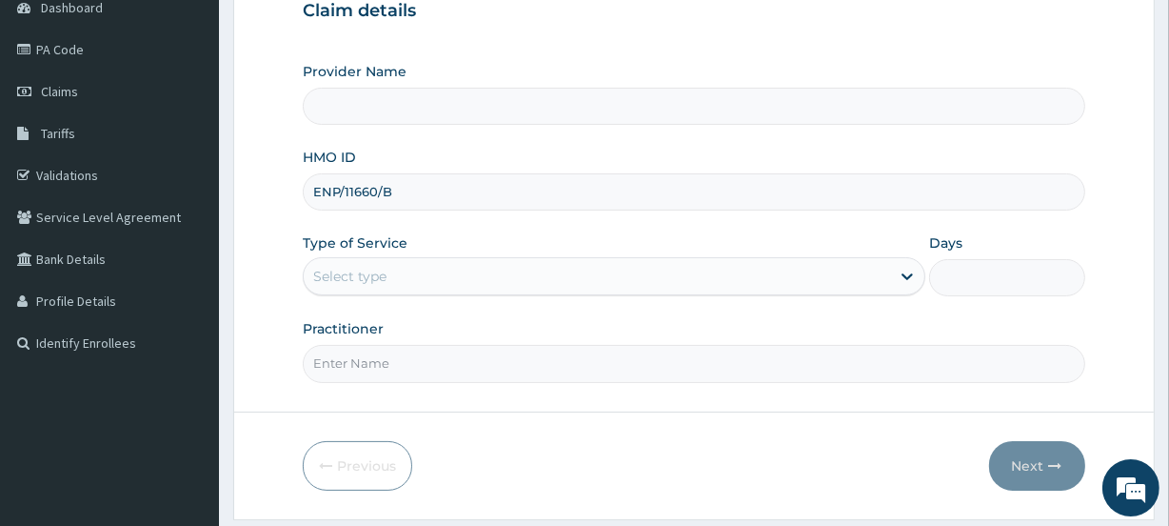
type input "ENP/11660/B"
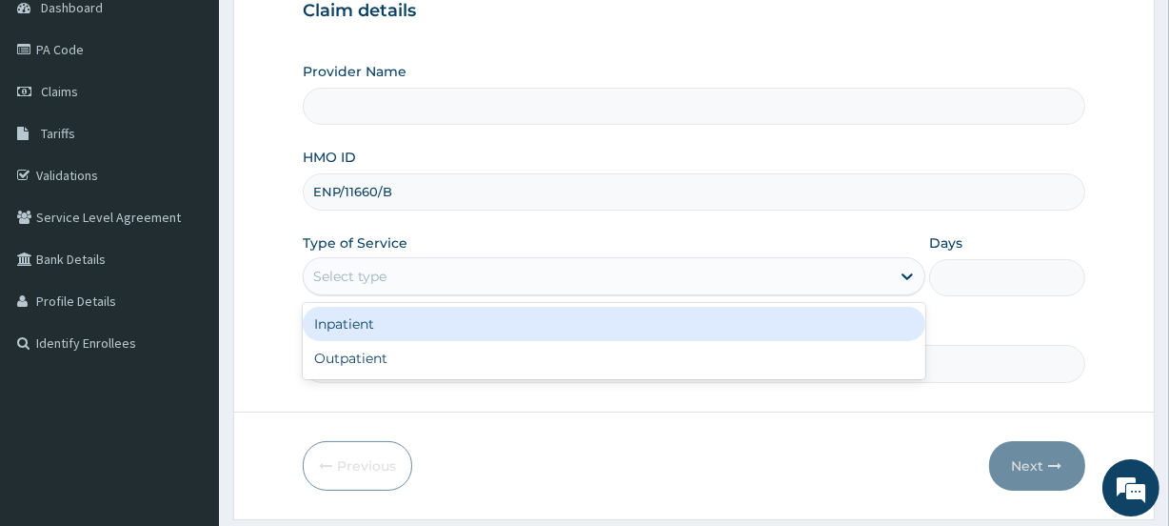
click at [380, 270] on div "Select type" at bounding box center [349, 276] width 73 height 19
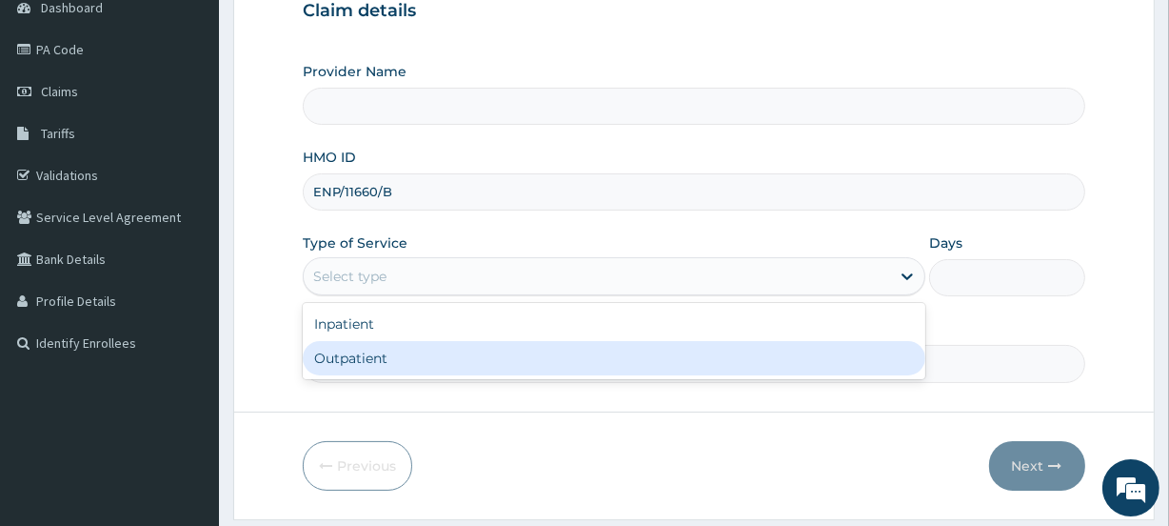
click at [368, 357] on div "Outpatient" at bounding box center [614, 358] width 623 height 34
type input "1"
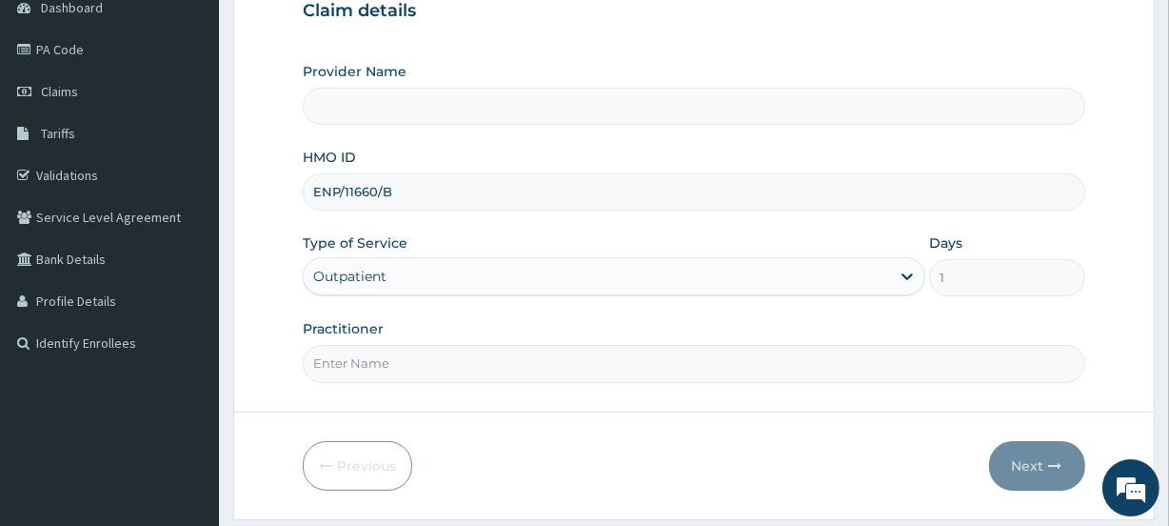
scroll to position [0, 0]
click at [371, 357] on input "Practitioner" at bounding box center [694, 363] width 782 height 37
type input "ISHO"
type input "[GEOGRAPHIC_DATA]"
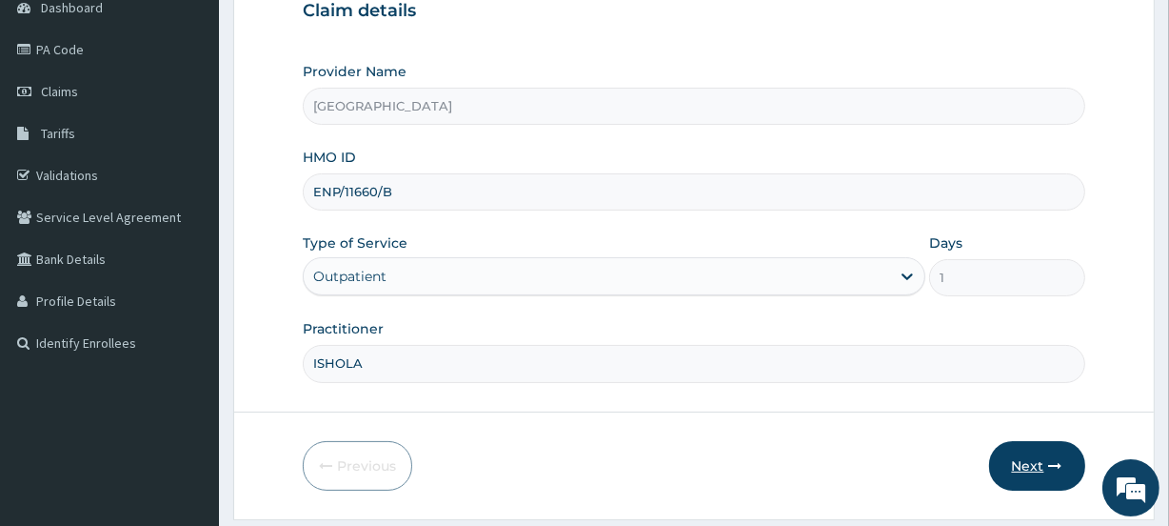
type input "ISHOLA"
click at [1029, 458] on button "Next" at bounding box center [1037, 466] width 96 height 50
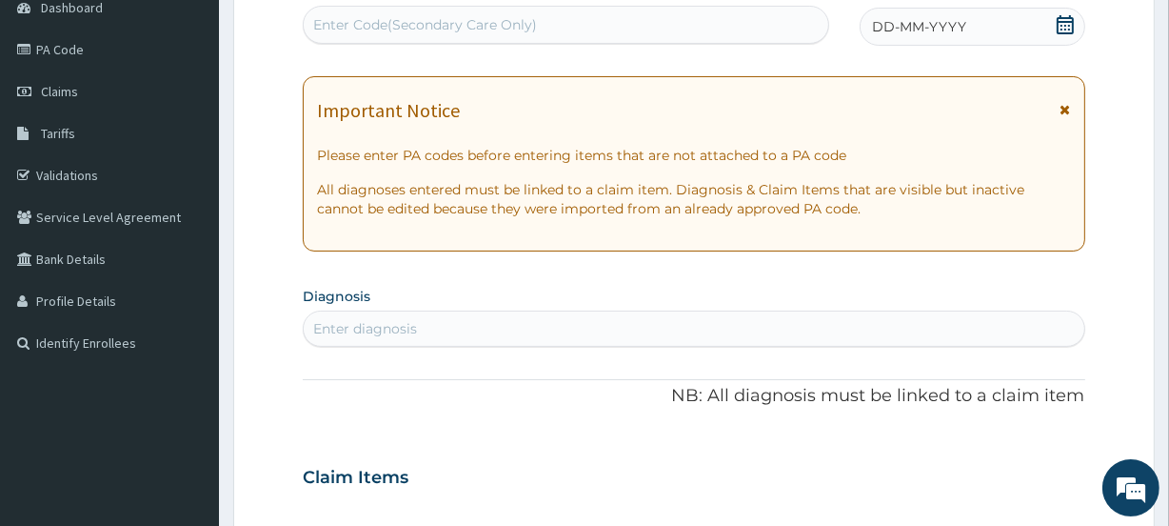
click at [480, 30] on div "Enter Code(Secondary Care Only)" at bounding box center [425, 24] width 224 height 19
paste input "PA/A1A60B"
type input "PA/A1A60B"
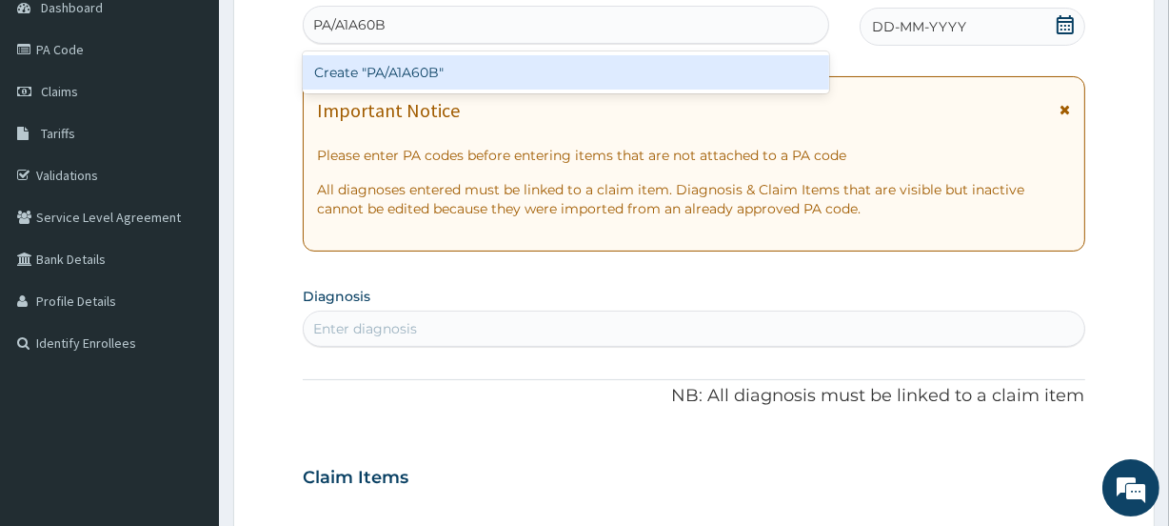
click at [480, 64] on div "Create "PA/A1A60B"" at bounding box center [566, 72] width 526 height 34
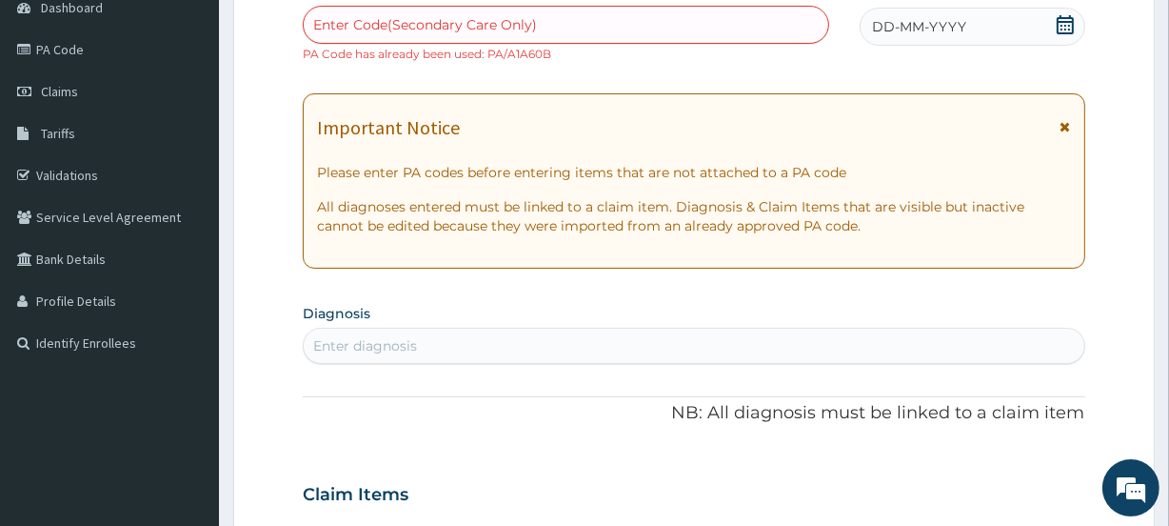
click at [430, 12] on div "Enter Code(Secondary Care Only)" at bounding box center [566, 25] width 524 height 30
paste input "PA/626CAB"
type input "PA/626CAB"
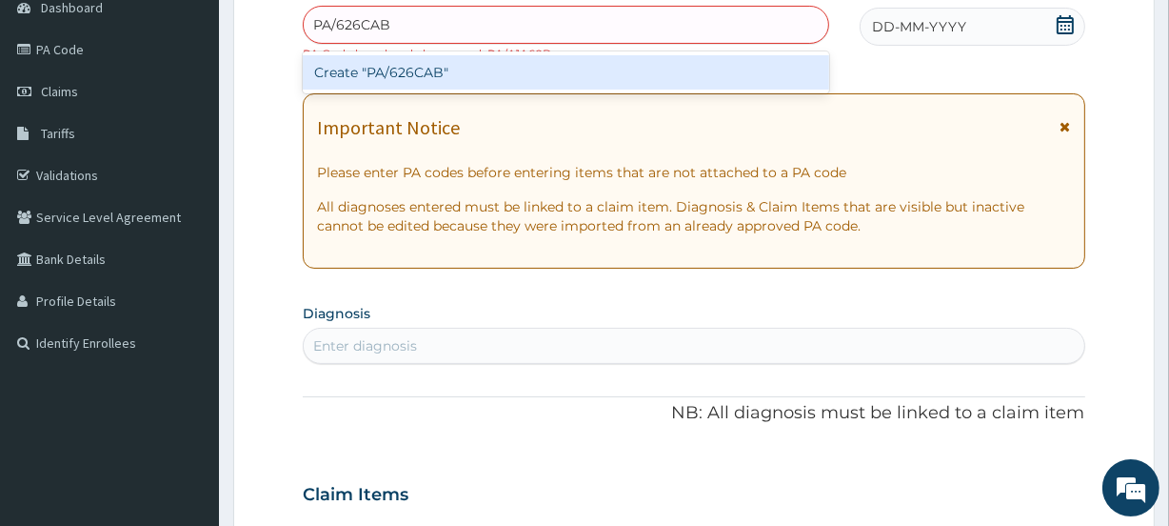
click at [448, 61] on div "Create "PA/626CAB"" at bounding box center [566, 72] width 526 height 34
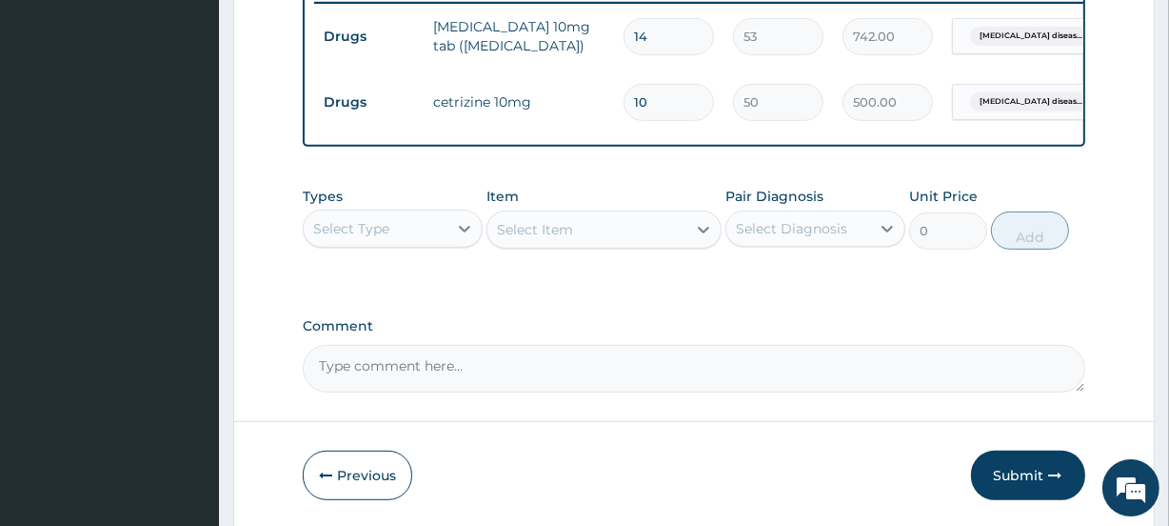
scroll to position [766, 0]
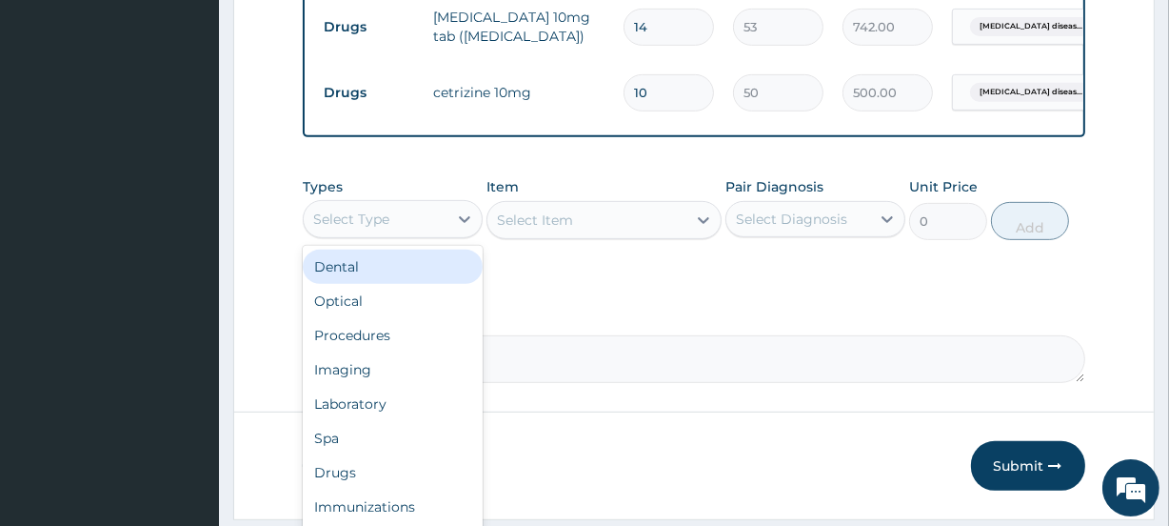
click at [406, 216] on div "Select Type" at bounding box center [376, 219] width 144 height 30
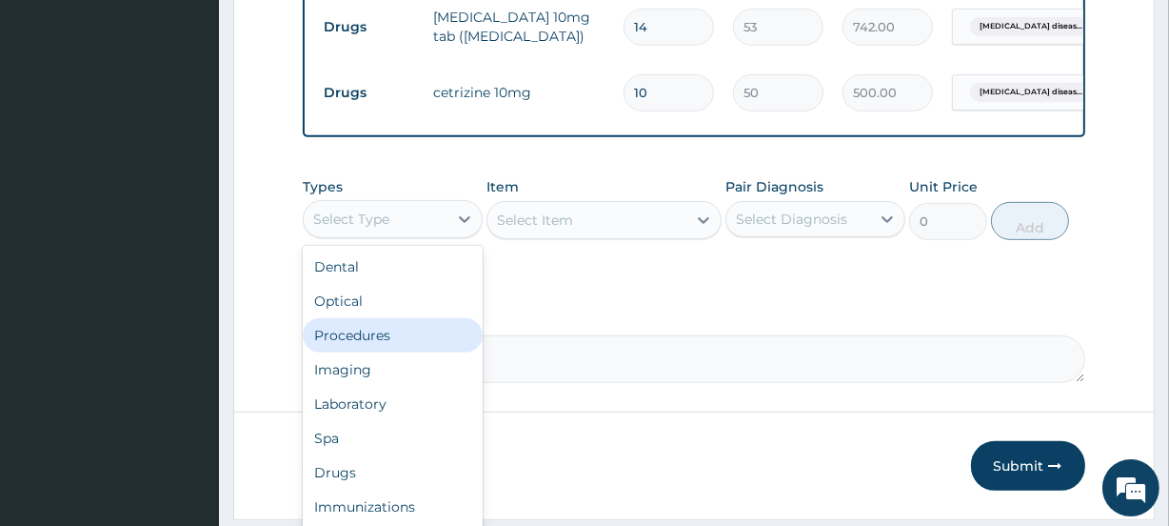
click at [358, 347] on div "Procedures" at bounding box center [393, 335] width 180 height 34
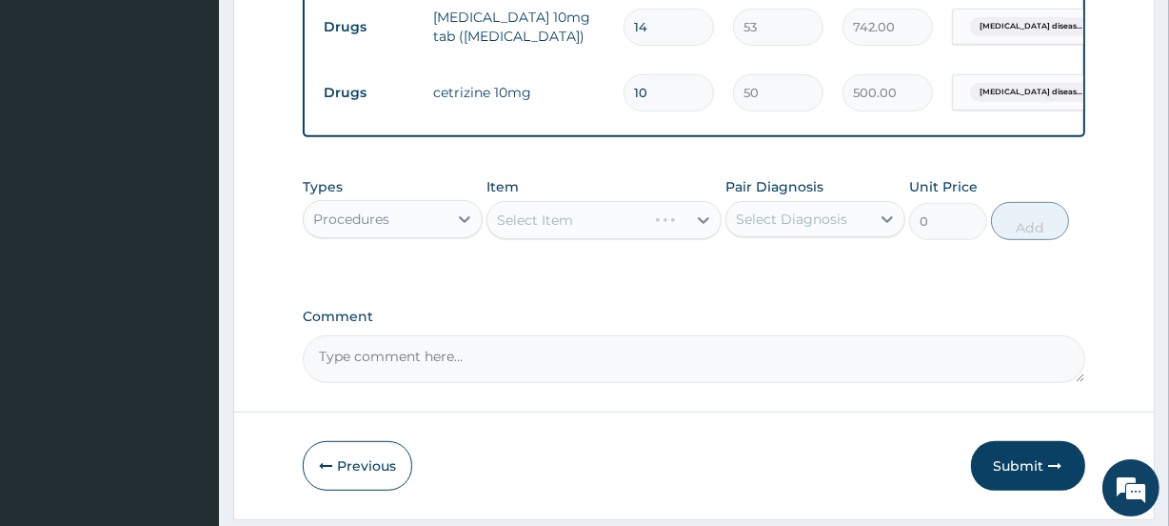
click at [785, 229] on div "Select Diagnosis" at bounding box center [791, 219] width 111 height 19
click at [789, 275] on label "Gastroesophageal reflux disease" at bounding box center [816, 265] width 118 height 19
checkbox input "true"
click at [589, 222] on div "Select Item" at bounding box center [587, 220] width 198 height 30
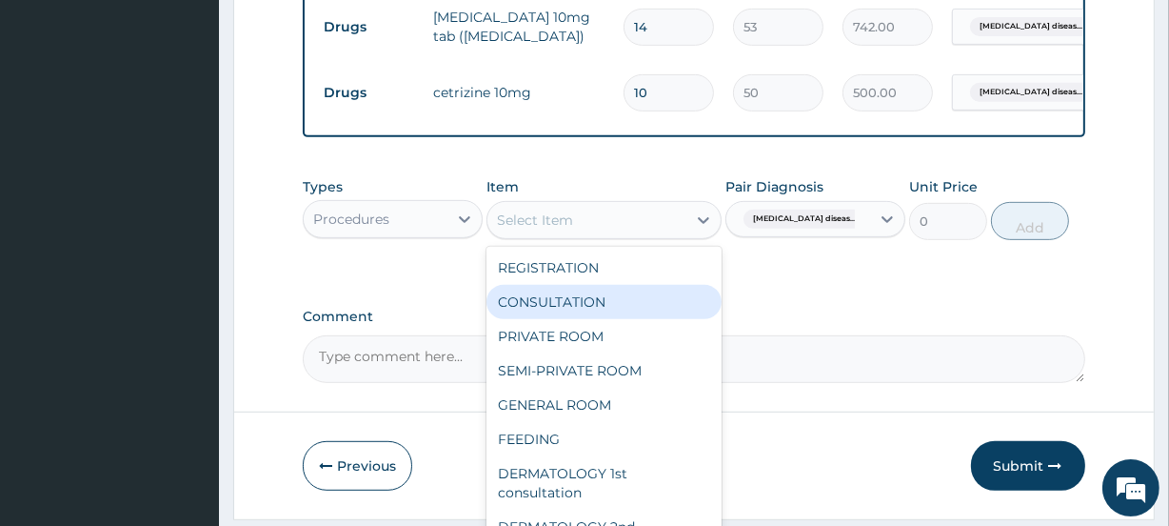
click at [585, 310] on div "CONSULTATION" at bounding box center [604, 302] width 234 height 34
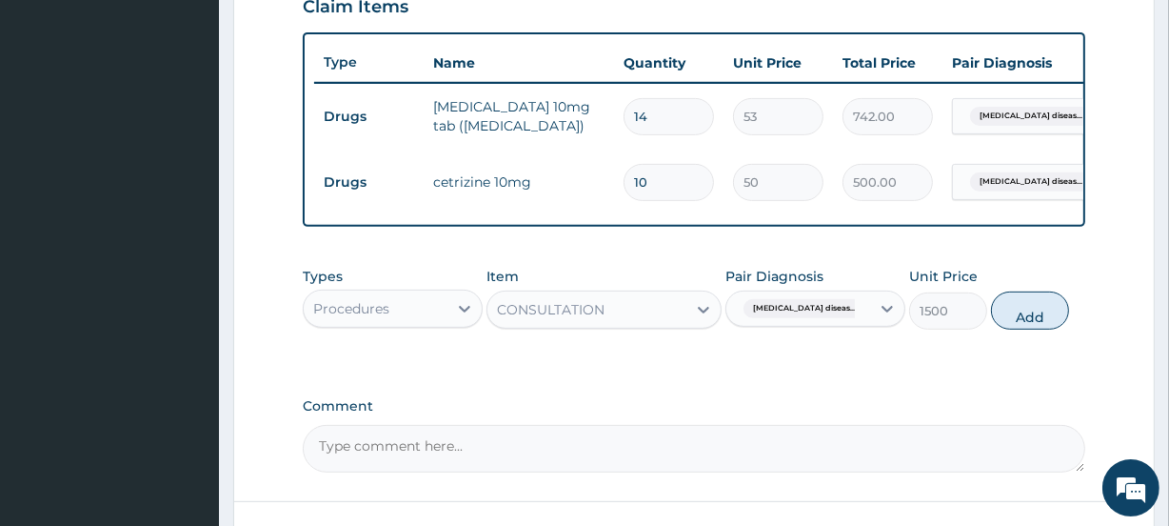
scroll to position [667, 0]
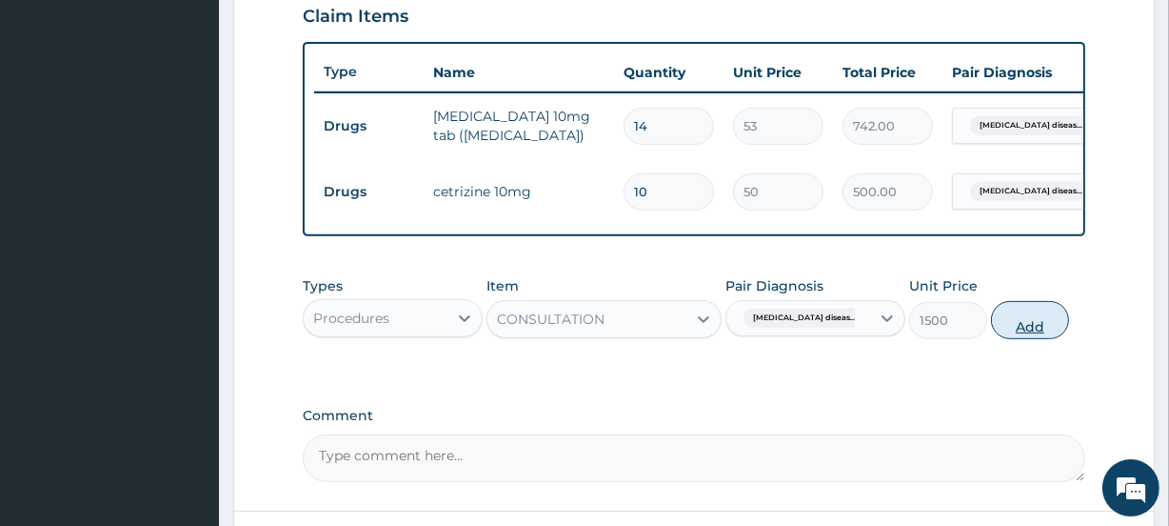
click at [1038, 339] on button "Add" at bounding box center [1030, 320] width 78 height 38
type input "0"
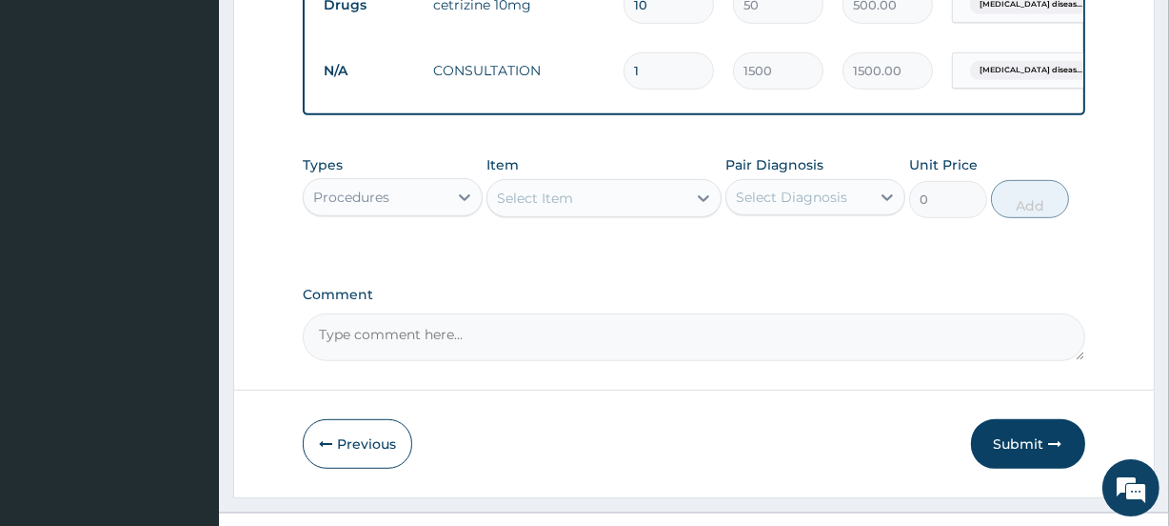
scroll to position [866, 0]
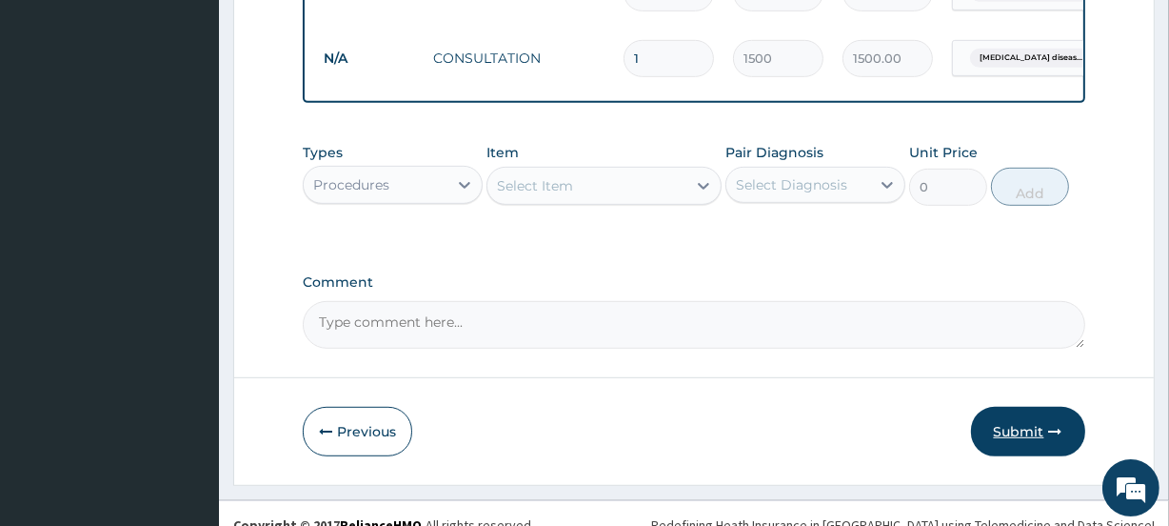
click at [1013, 440] on button "Submit" at bounding box center [1028, 432] width 114 height 50
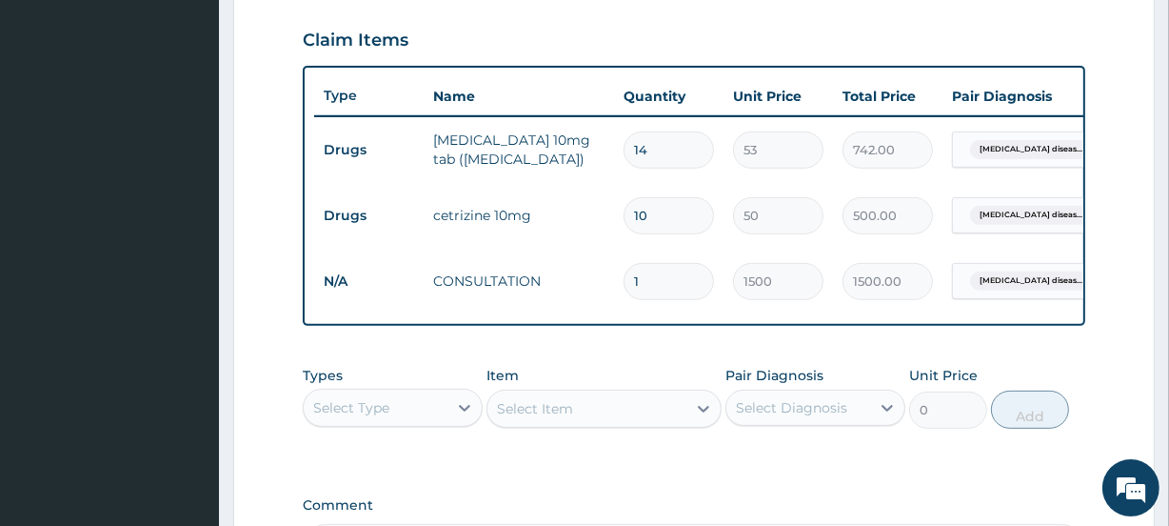
scroll to position [663, 0]
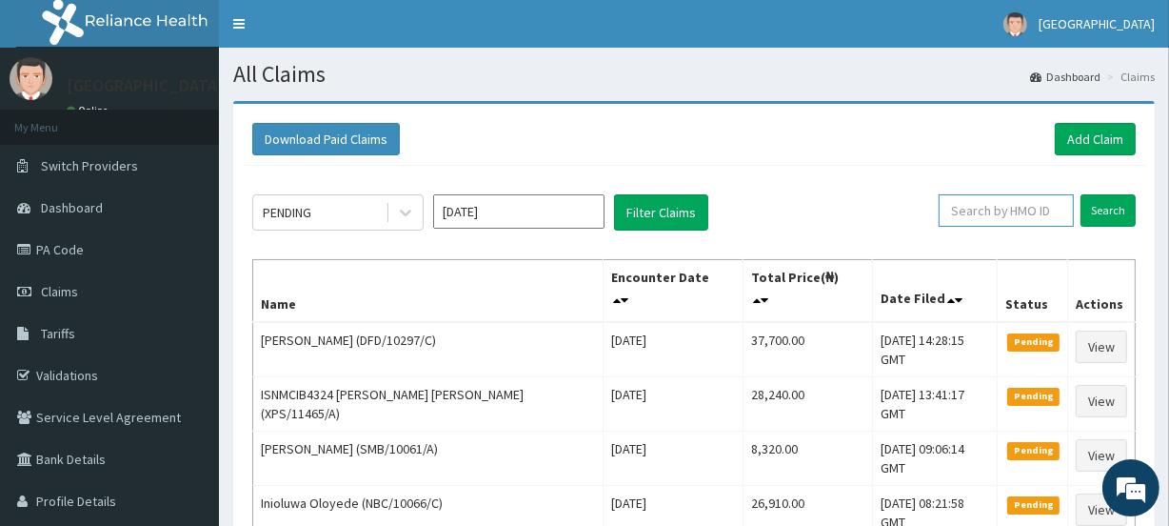
click at [1002, 211] on input "text" at bounding box center [1006, 210] width 135 height 32
click at [1114, 213] on input "Search" at bounding box center [1108, 210] width 55 height 32
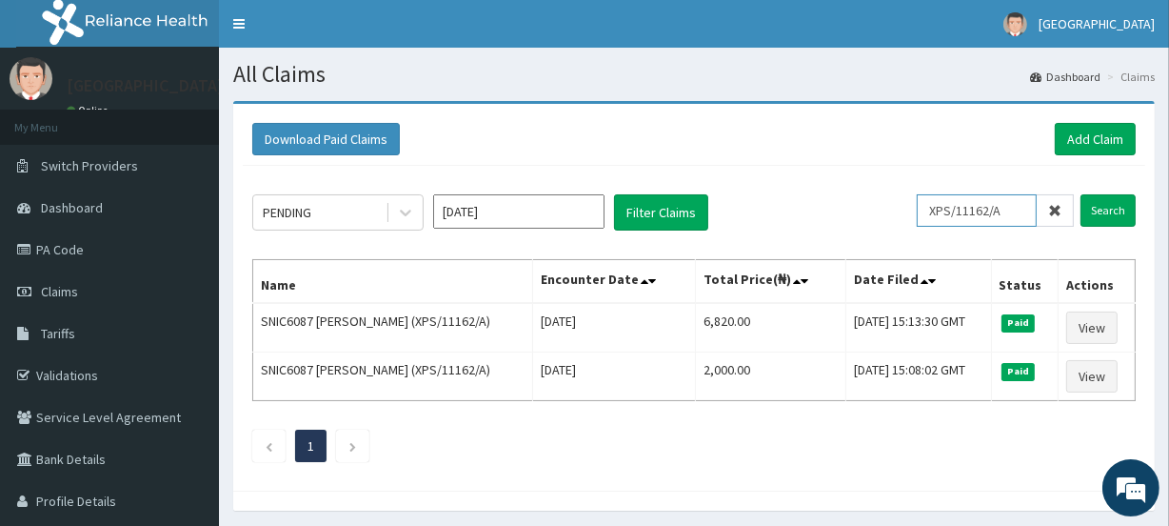
click at [1011, 209] on input "XPS/11162/A" at bounding box center [977, 210] width 120 height 32
type input "X"
click at [1105, 206] on input "Search" at bounding box center [1108, 210] width 55 height 32
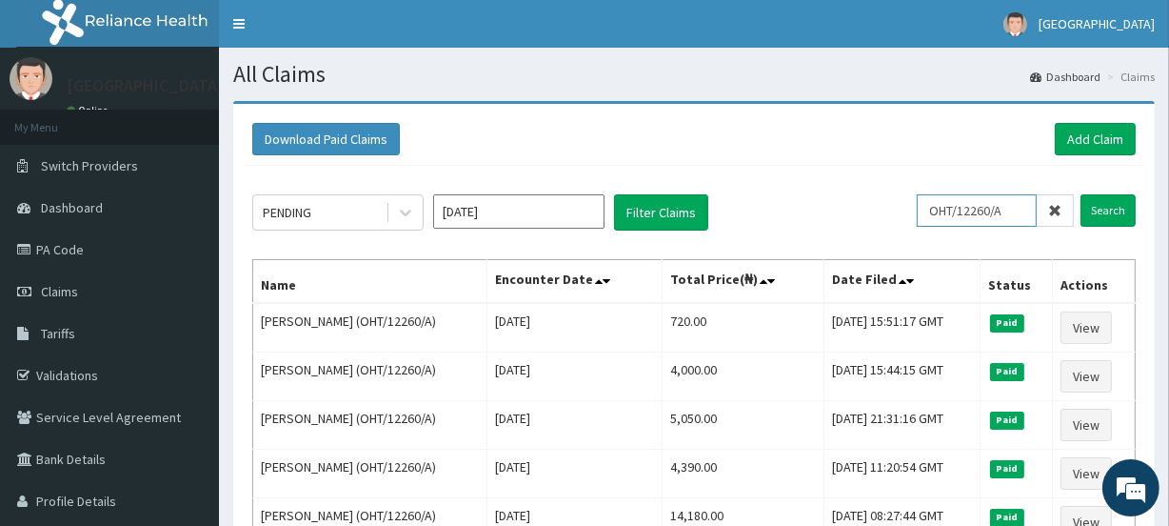
click at [1013, 208] on input "OHT/12260/A" at bounding box center [977, 210] width 120 height 32
type input "O"
click at [1105, 209] on input "Search" at bounding box center [1108, 210] width 55 height 32
click at [1018, 208] on input "REL/10394/A" at bounding box center [977, 210] width 120 height 32
type input "R"
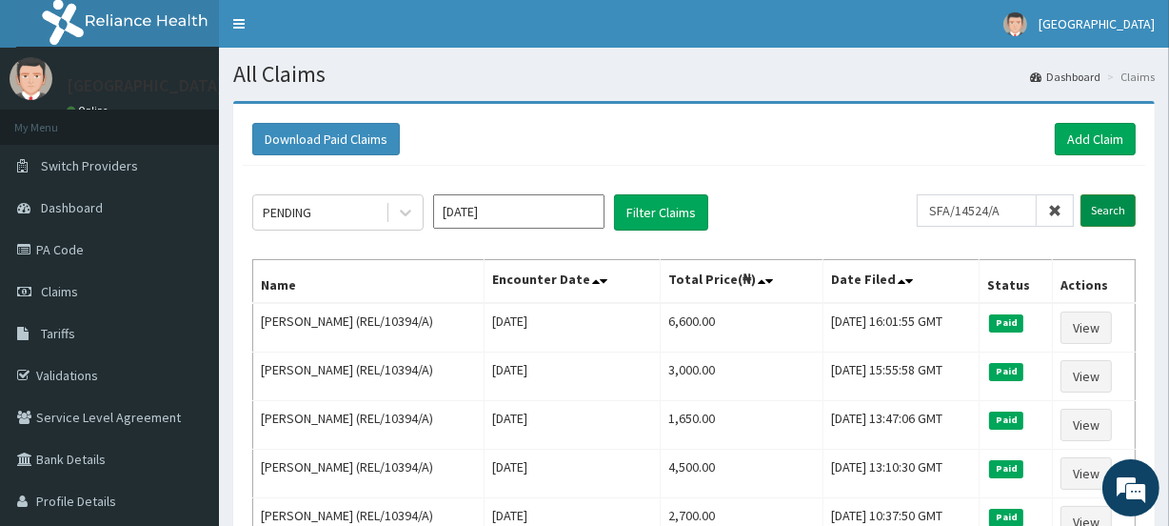
click at [1104, 206] on input "Search" at bounding box center [1108, 210] width 55 height 32
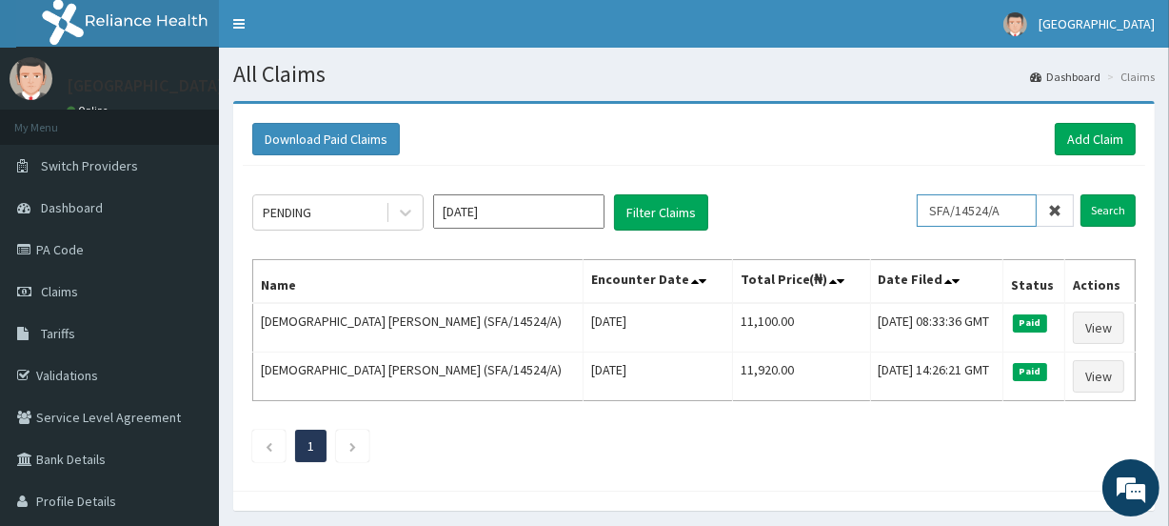
click at [1012, 207] on input "SFA/14524/A" at bounding box center [977, 210] width 120 height 32
type input "S"
click at [1104, 210] on input "Search" at bounding box center [1108, 210] width 55 height 32
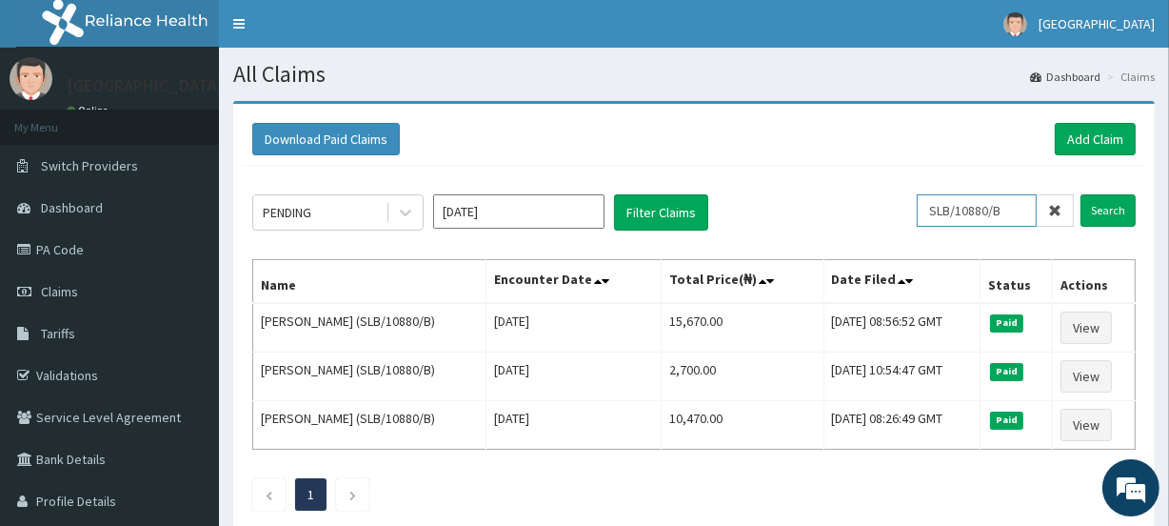
click at [1024, 209] on input "SLB/10880/B" at bounding box center [977, 210] width 120 height 32
type input "S"
click at [1109, 209] on input "Search" at bounding box center [1108, 210] width 55 height 32
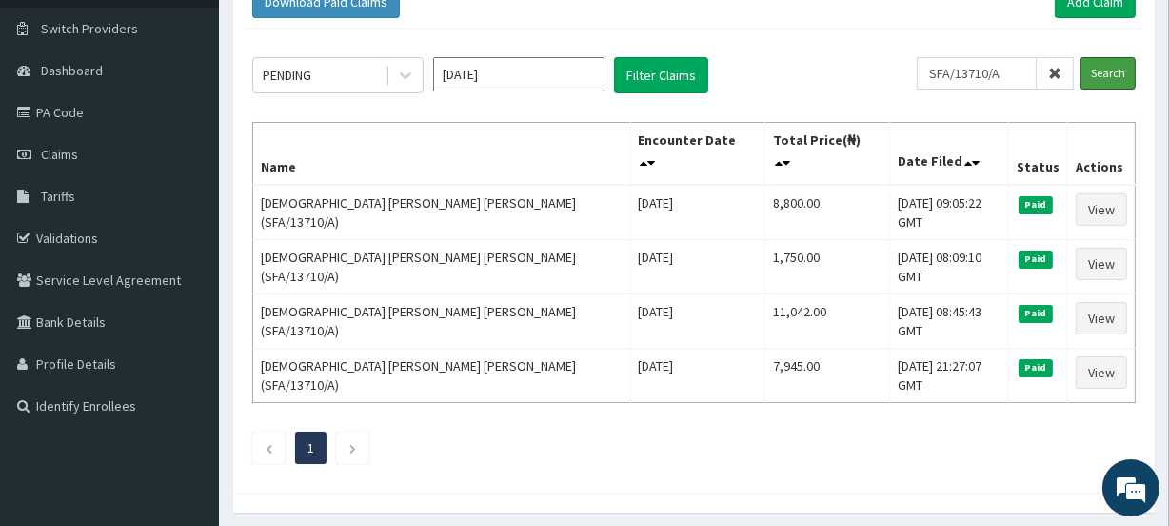
scroll to position [139, 0]
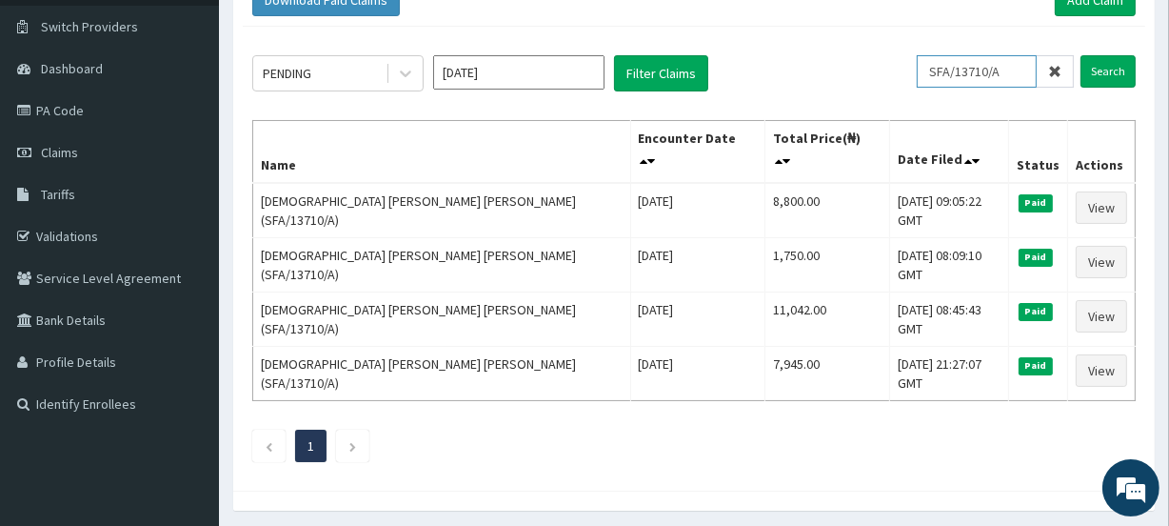
click at [1014, 70] on input "SFA/13710/A" at bounding box center [977, 71] width 120 height 32
type input "S"
click at [1105, 75] on input "Search" at bounding box center [1108, 71] width 55 height 32
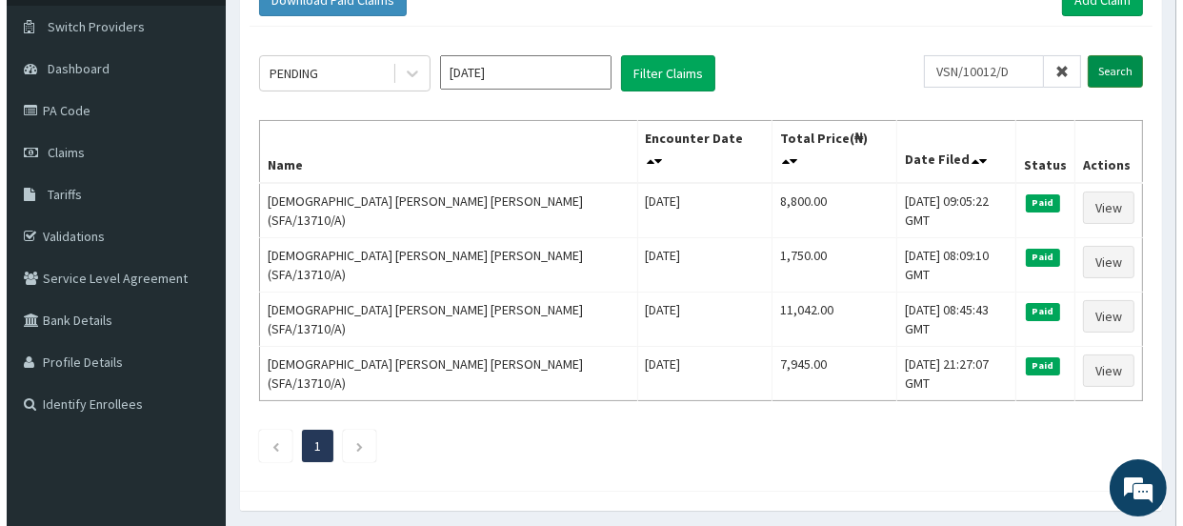
scroll to position [0, 0]
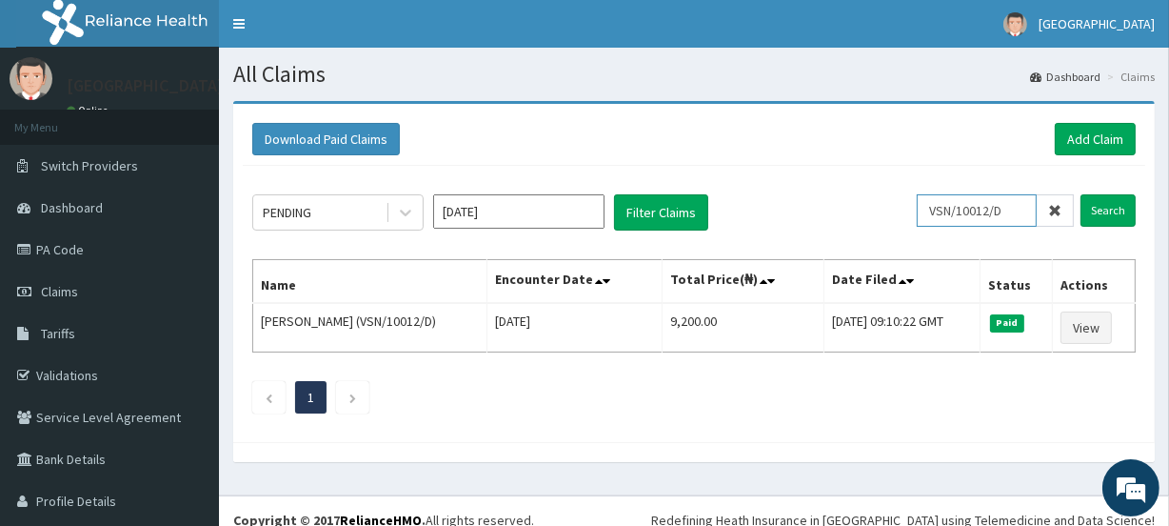
click at [1012, 209] on input "VSN/10012/D" at bounding box center [977, 210] width 120 height 32
type input "V"
click at [1105, 212] on input "Search" at bounding box center [1108, 210] width 55 height 32
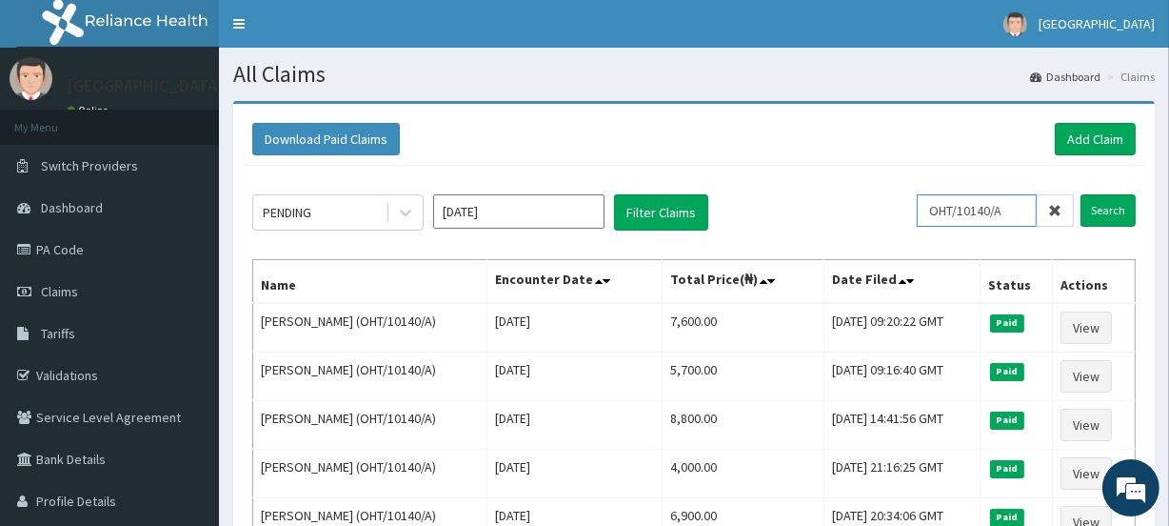
click at [1023, 206] on input "OHT/10140/A" at bounding box center [977, 210] width 120 height 32
type input "O"
click at [1007, 211] on input "SVS/10004" at bounding box center [977, 210] width 120 height 32
click at [1103, 208] on input "Search" at bounding box center [1108, 210] width 55 height 32
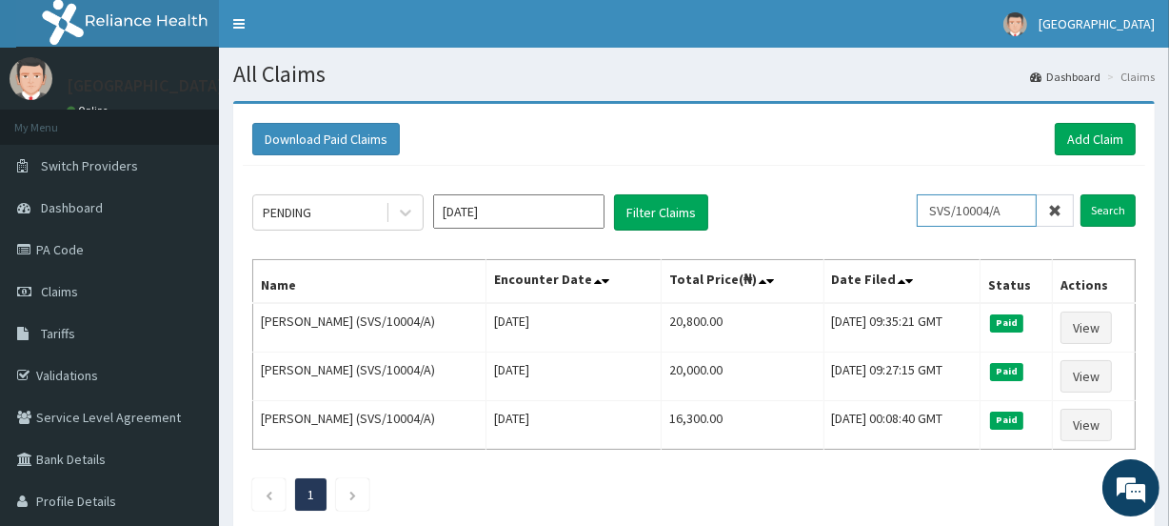
click at [1016, 210] on input "SVS/10004/A" at bounding box center [977, 210] width 120 height 32
type input "S"
type input "XPS/10713/A"
click at [1108, 208] on input "Search" at bounding box center [1108, 210] width 55 height 32
click at [1099, 205] on input "Search" at bounding box center [1108, 210] width 55 height 32
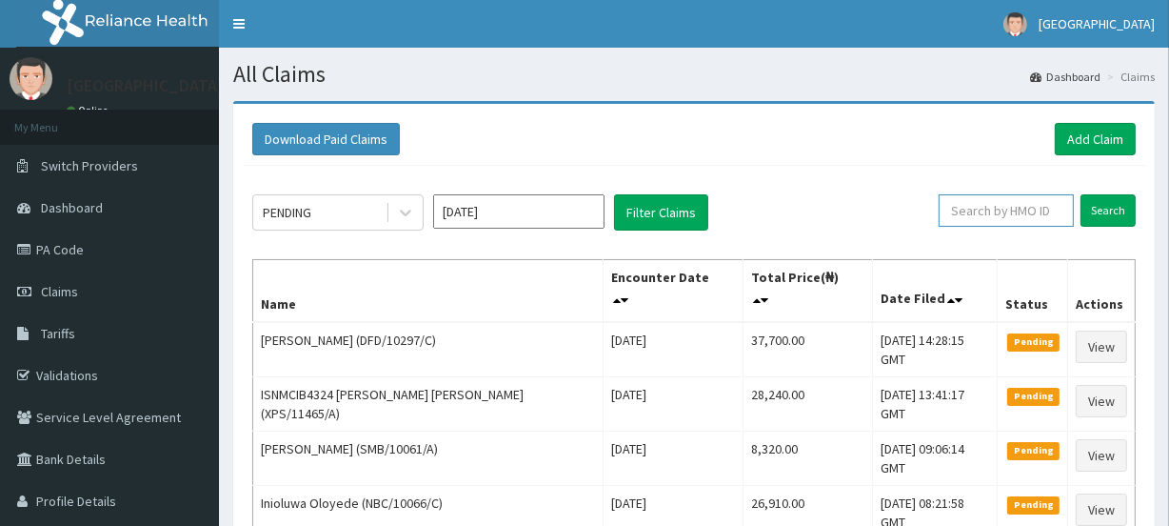
click at [980, 207] on input "text" at bounding box center [1006, 210] width 135 height 32
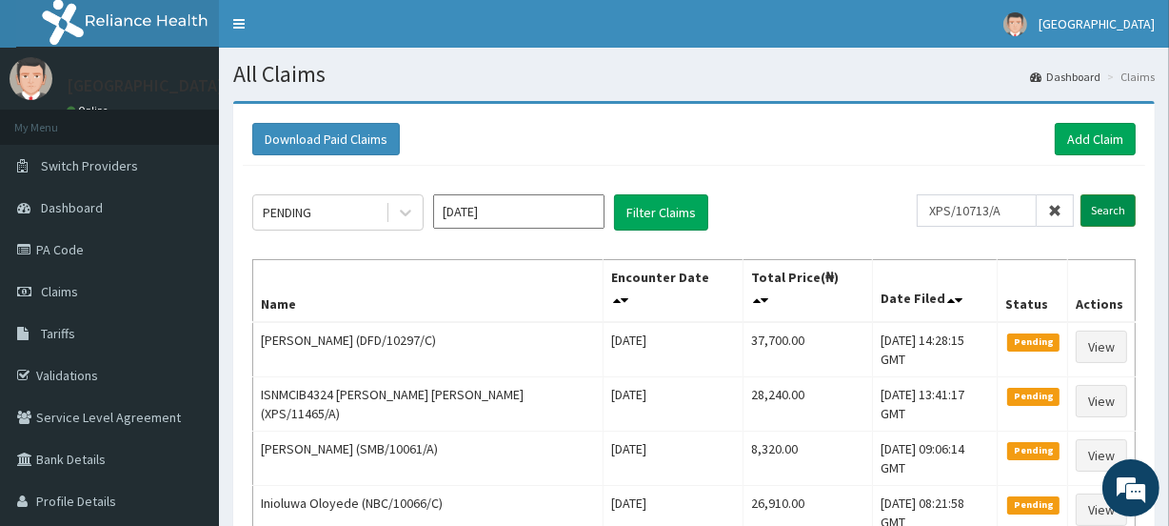
click at [1100, 210] on input "Search" at bounding box center [1108, 210] width 55 height 32
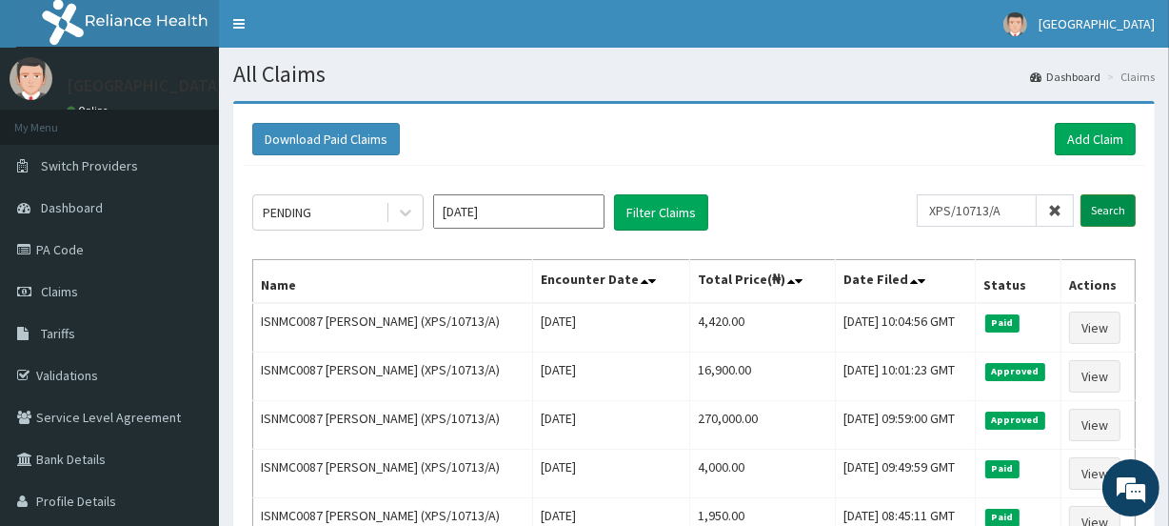
click at [1109, 208] on input "Search" at bounding box center [1108, 210] width 55 height 32
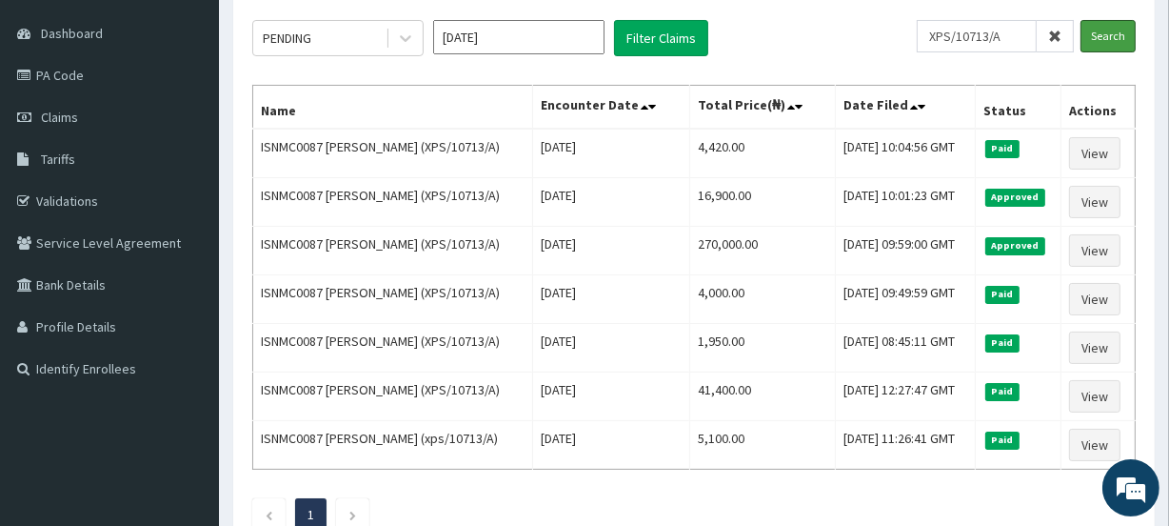
scroll to position [172, 0]
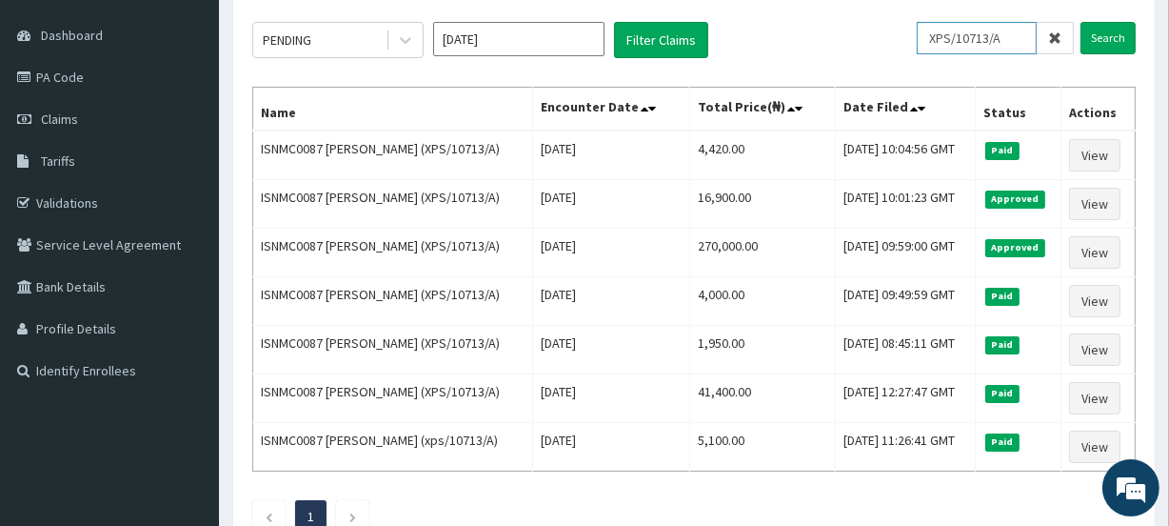
click at [1021, 33] on input "XPS/10713/A" at bounding box center [977, 38] width 120 height 32
type input "X"
click at [1111, 40] on input "Search" at bounding box center [1108, 38] width 55 height 32
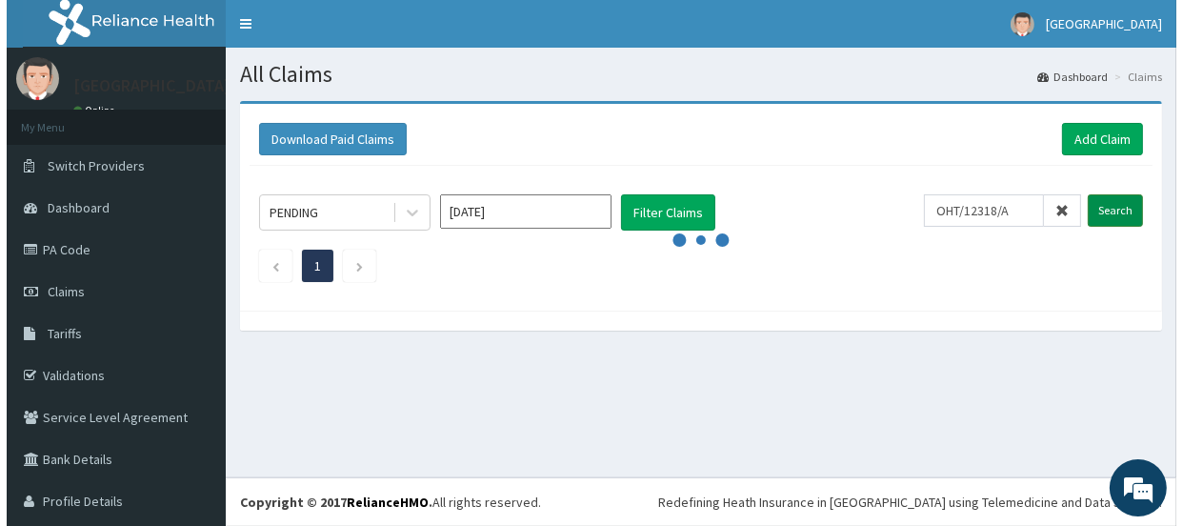
scroll to position [0, 0]
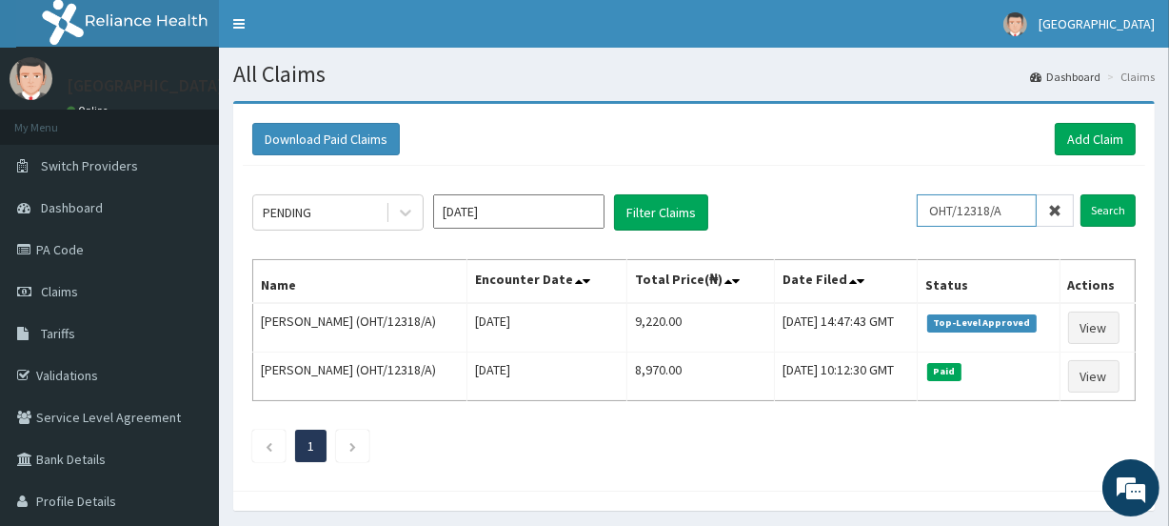
click at [1019, 206] on input "OHT/12318/A" at bounding box center [977, 210] width 120 height 32
type input "O"
click at [1110, 210] on input "Search" at bounding box center [1108, 210] width 55 height 32
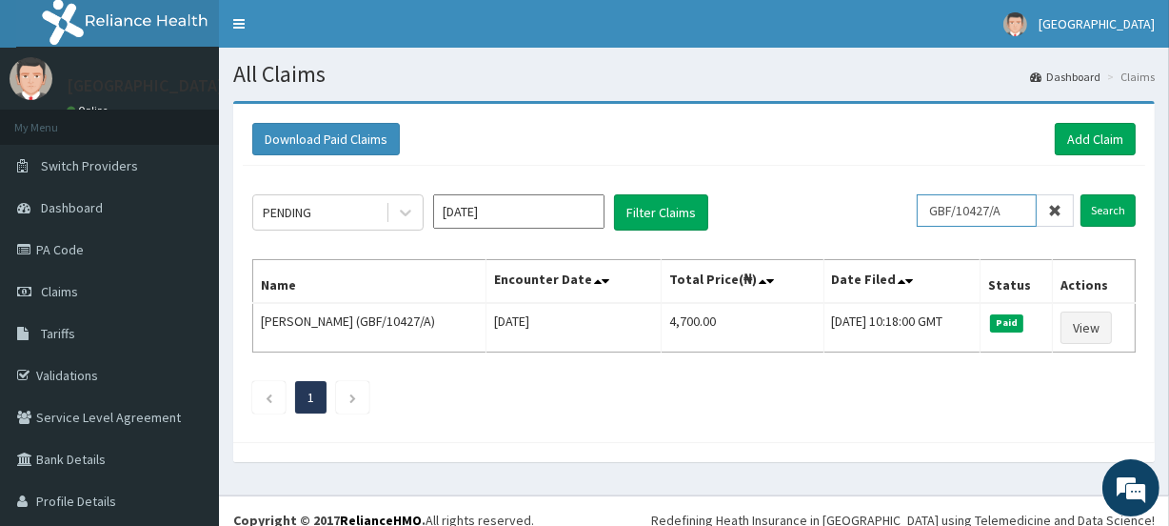
click at [1007, 207] on input "GBF/10427/A" at bounding box center [977, 210] width 120 height 32
type input "G"
click at [1032, 209] on input "text" at bounding box center [1006, 210] width 135 height 32
type input "ENP/10935/B"
click at [1097, 209] on input "Search" at bounding box center [1108, 210] width 55 height 32
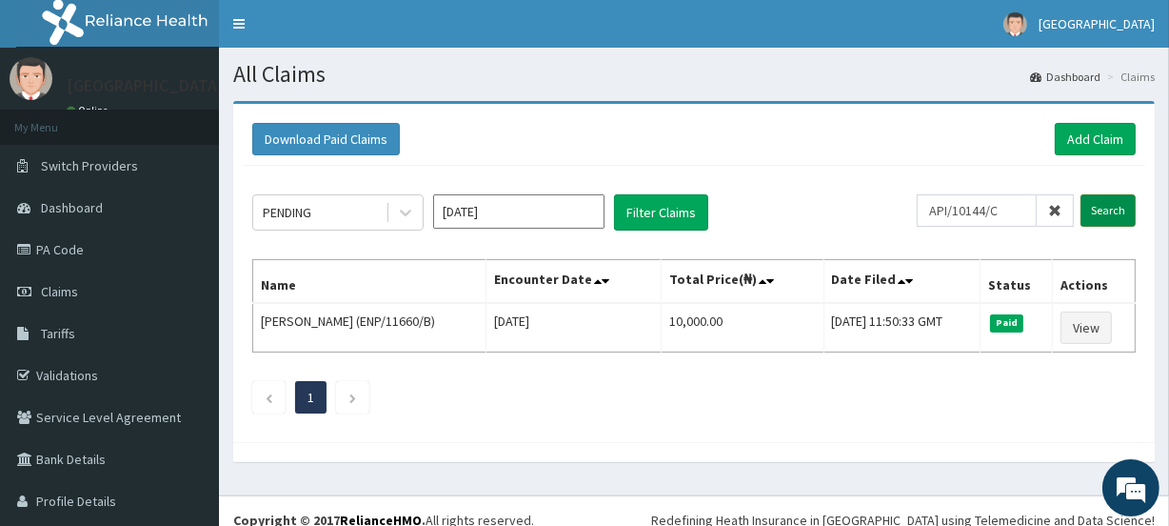
type input "API/10144/C"
click at [1091, 210] on input "Search" at bounding box center [1108, 210] width 55 height 32
